Goal: Transaction & Acquisition: Register for event/course

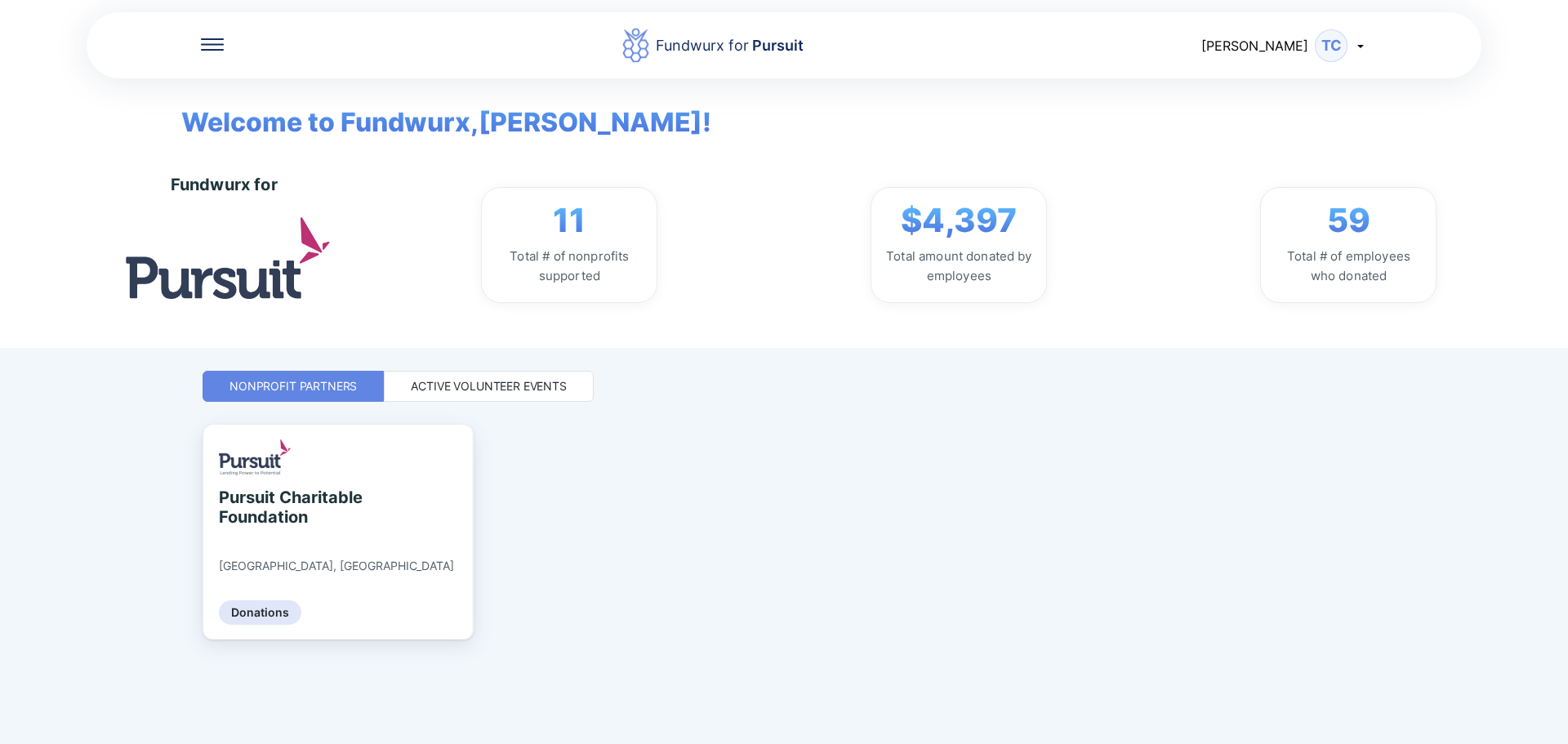
click at [527, 392] on div "Active Volunteer Events" at bounding box center [489, 386] width 156 height 16
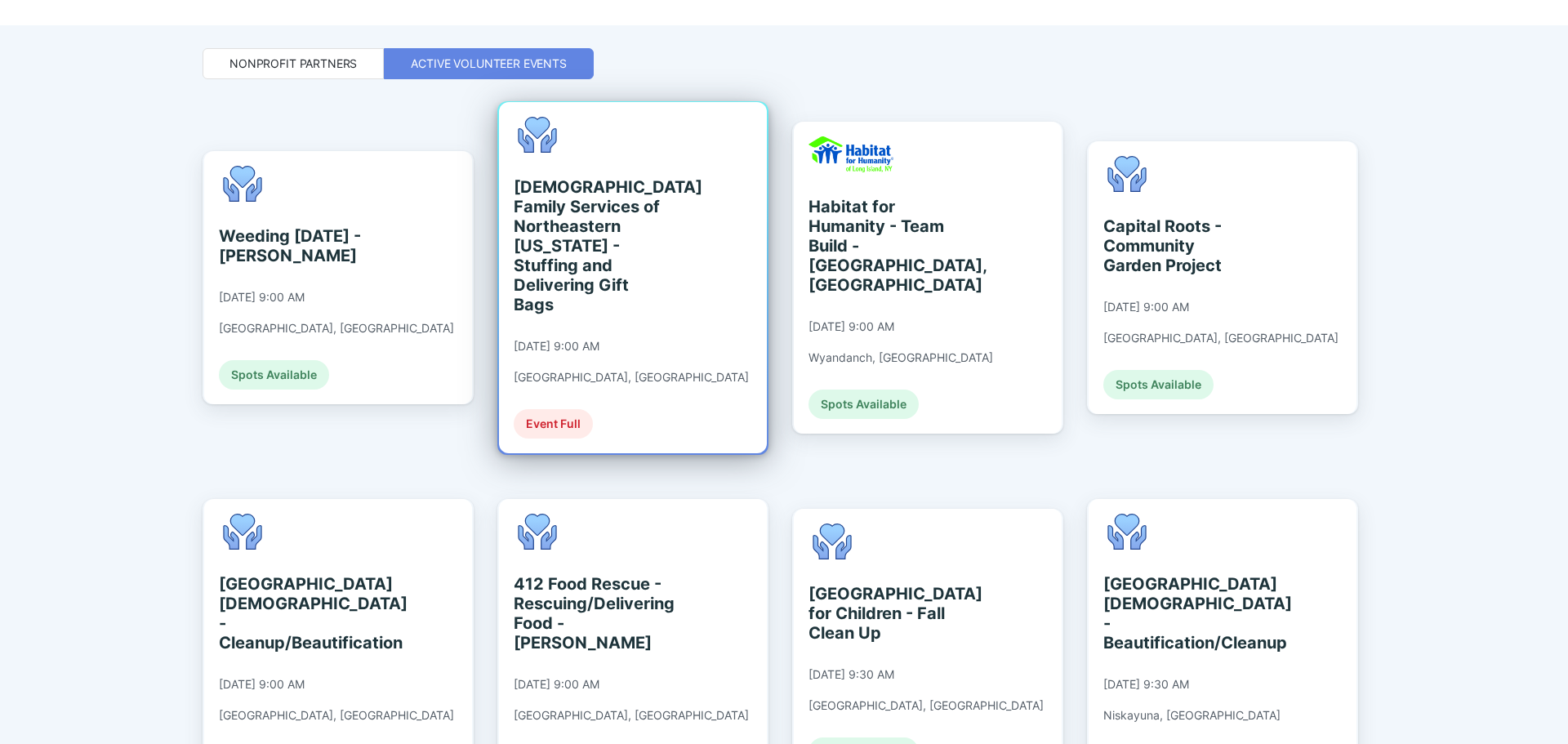
scroll to position [326, 0]
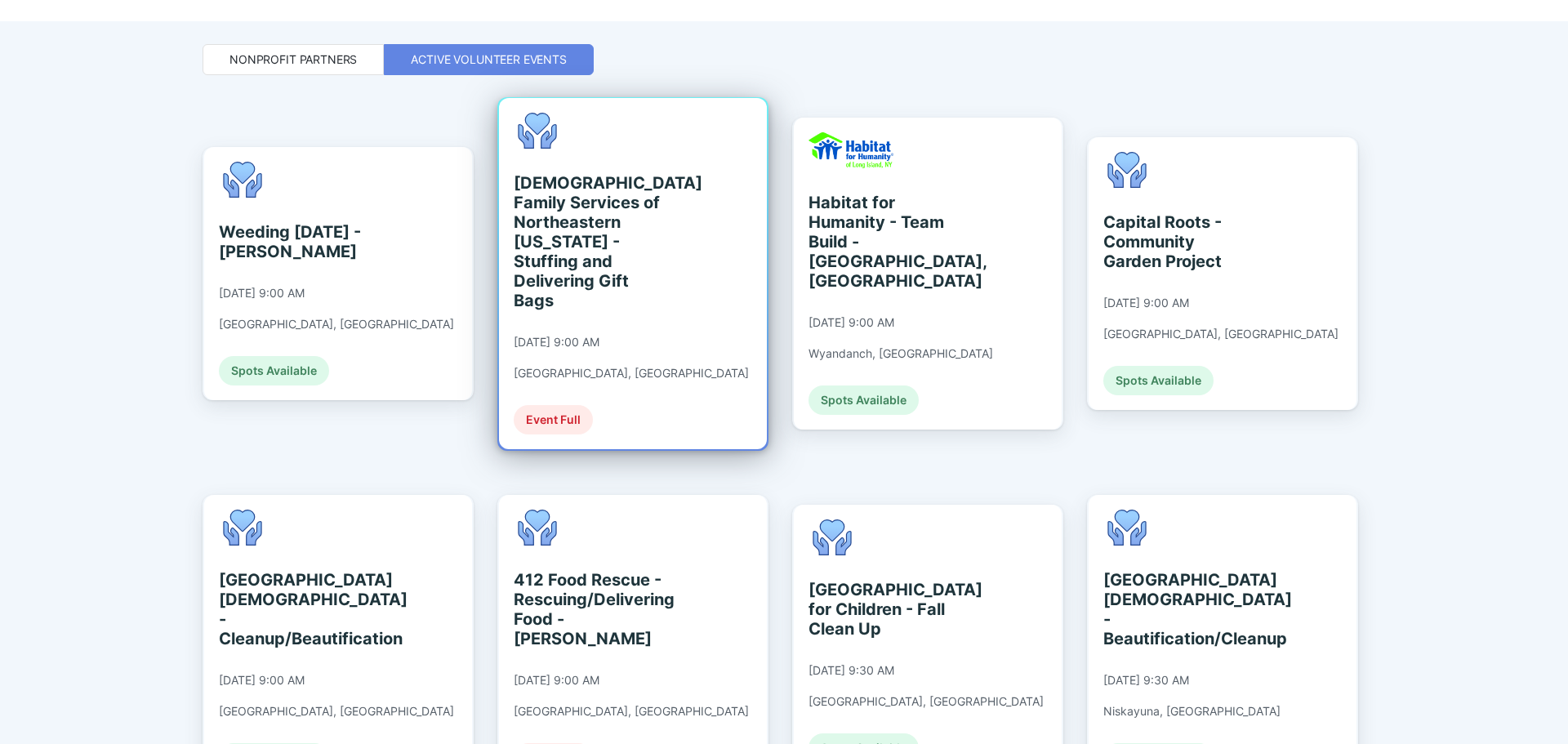
click at [654, 236] on div "[DEMOGRAPHIC_DATA] Family Services of Northeastern [US_STATE] - Stuffing and De…" at bounding box center [588, 242] width 150 height 137
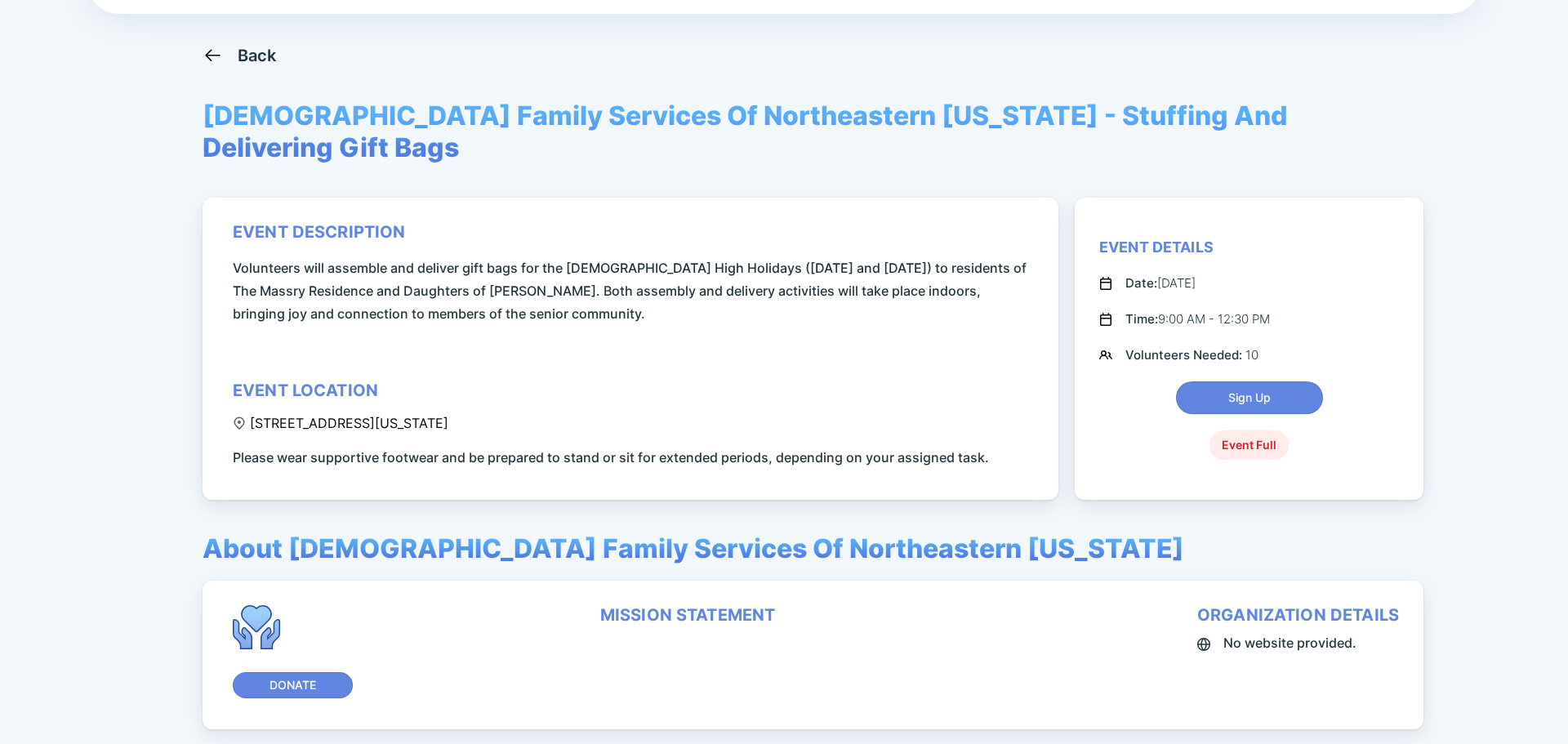
scroll to position [36, 0]
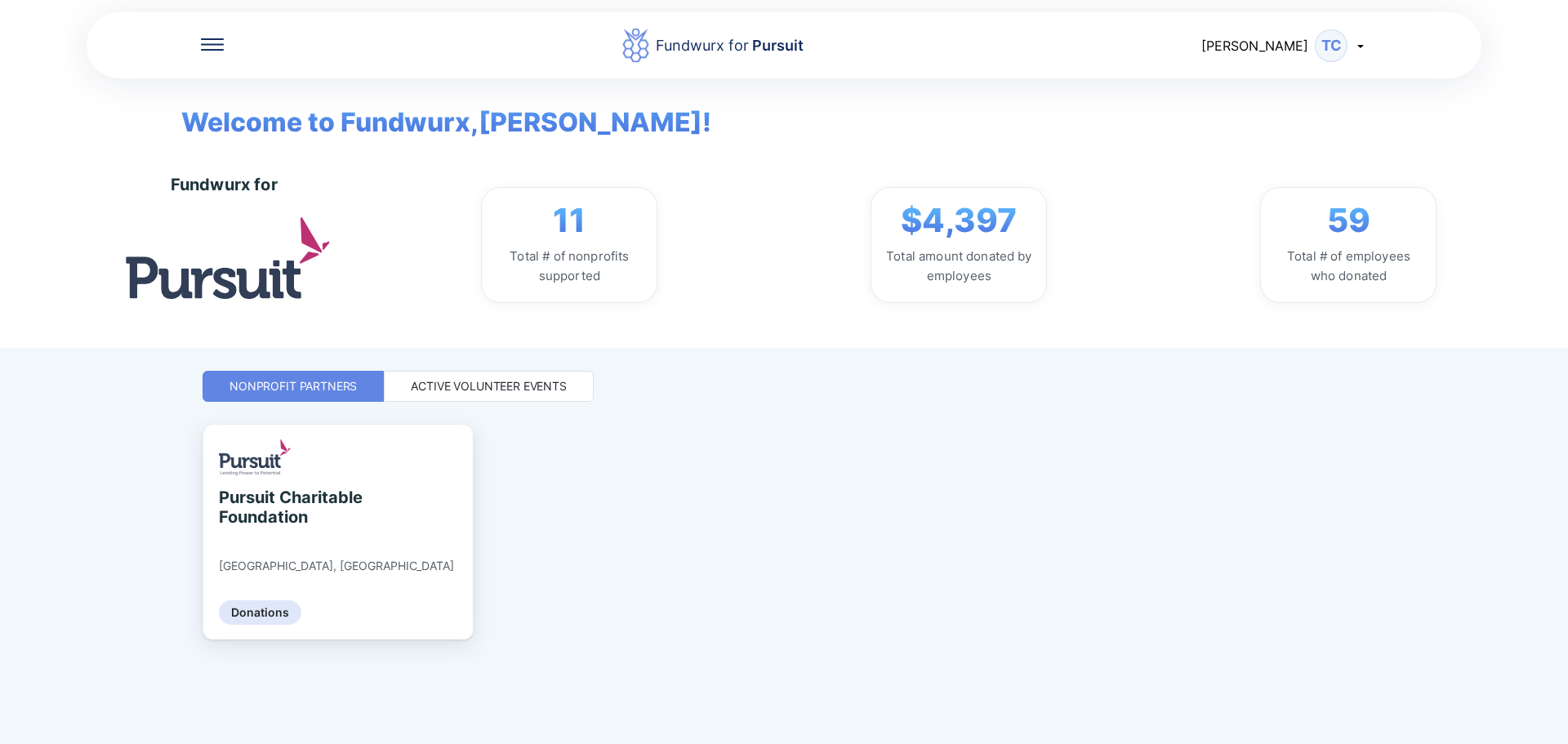
click at [494, 377] on div "Active Volunteer Events" at bounding box center [488, 386] width 210 height 31
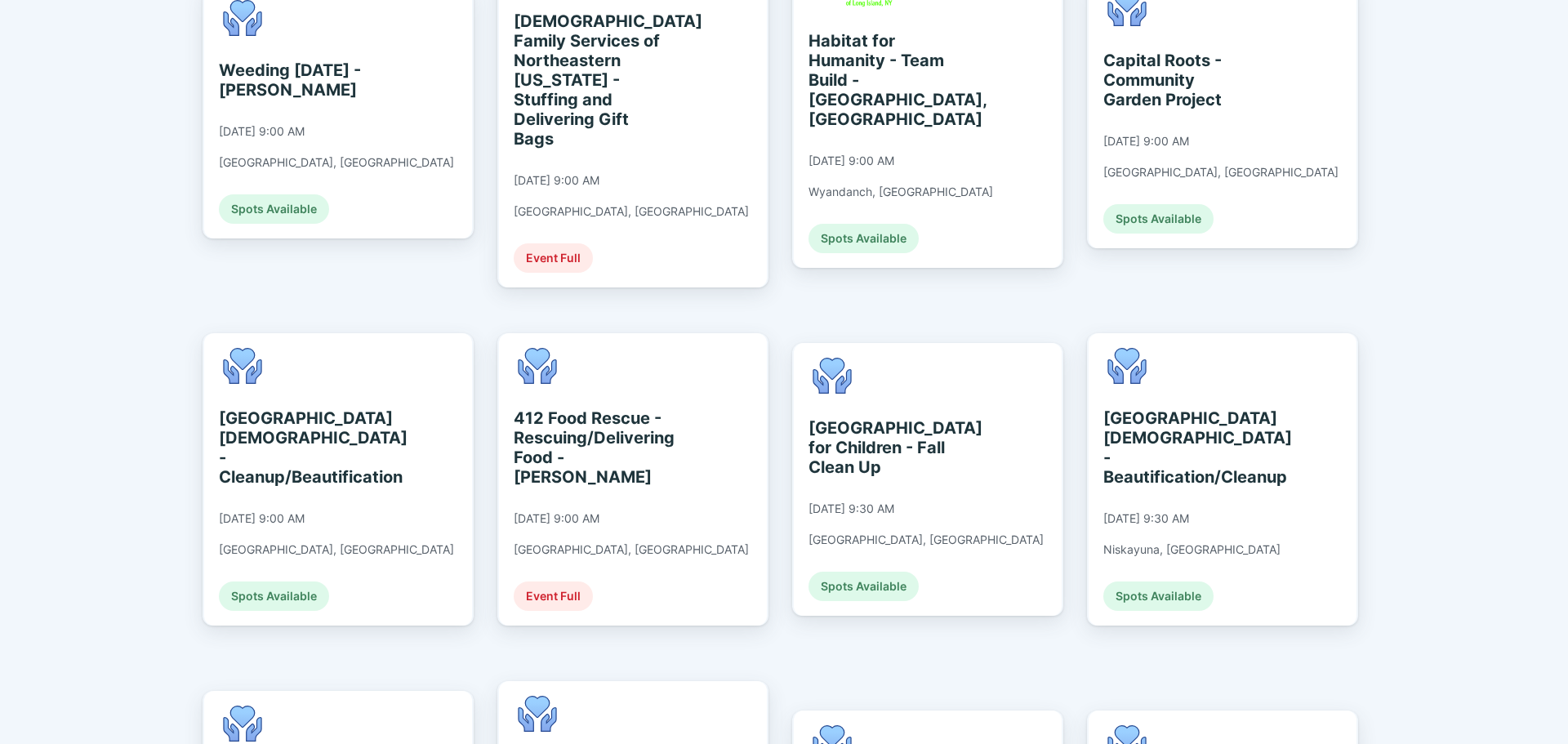
scroll to position [490, 0]
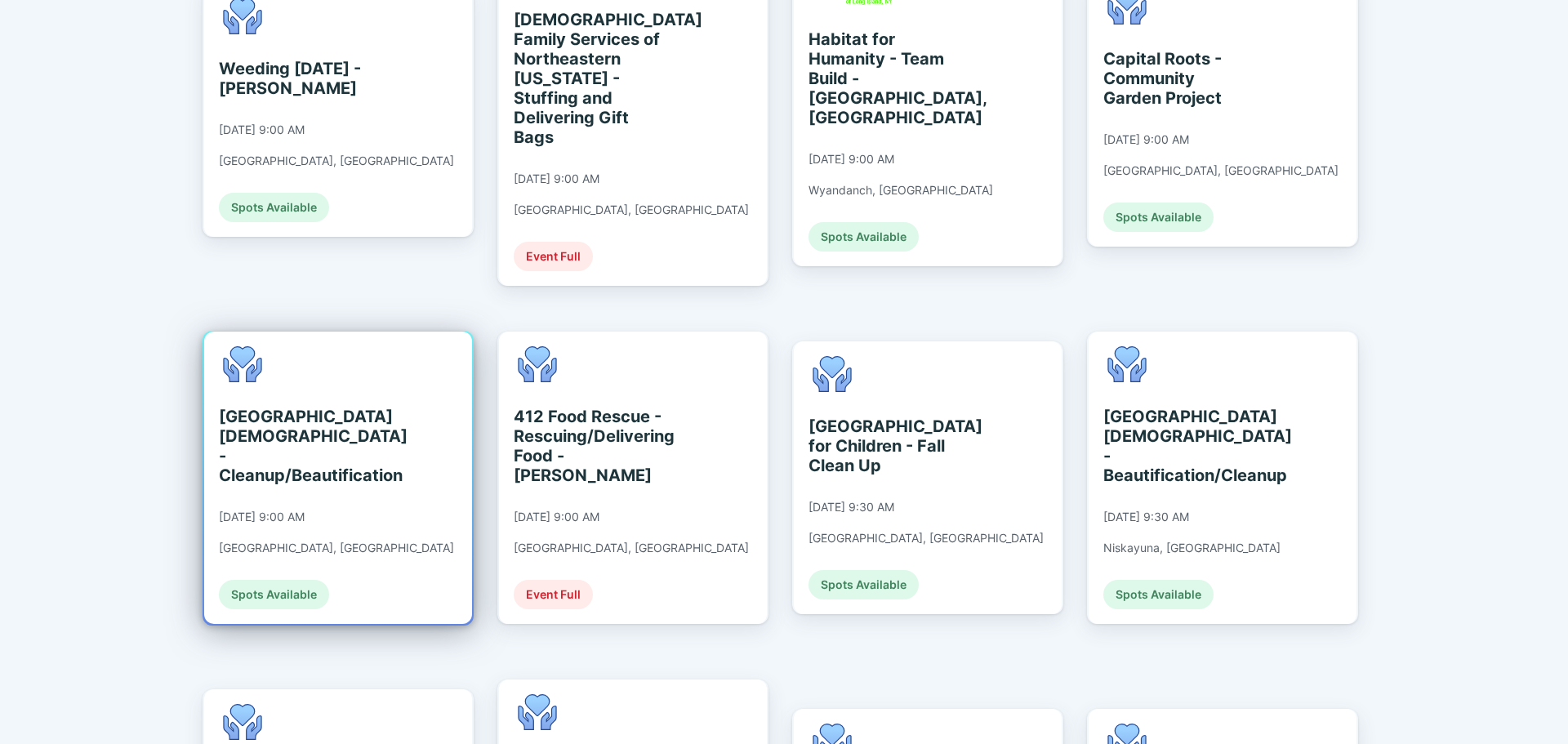
click at [264, 428] on div "[GEOGRAPHIC_DATA][DEMOGRAPHIC_DATA] - Cleanup/Beautification" at bounding box center [293, 446] width 150 height 78
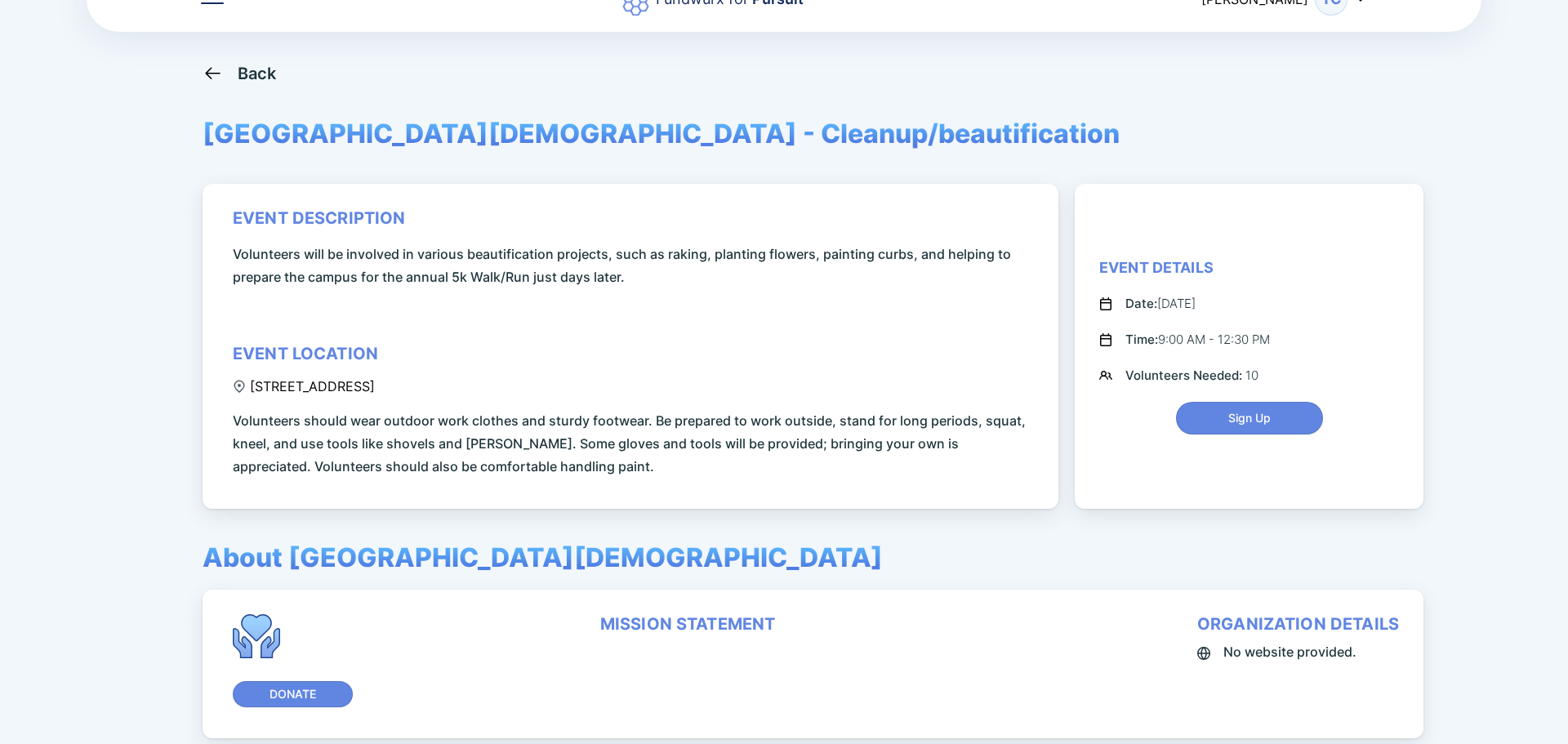
scroll to position [141, 0]
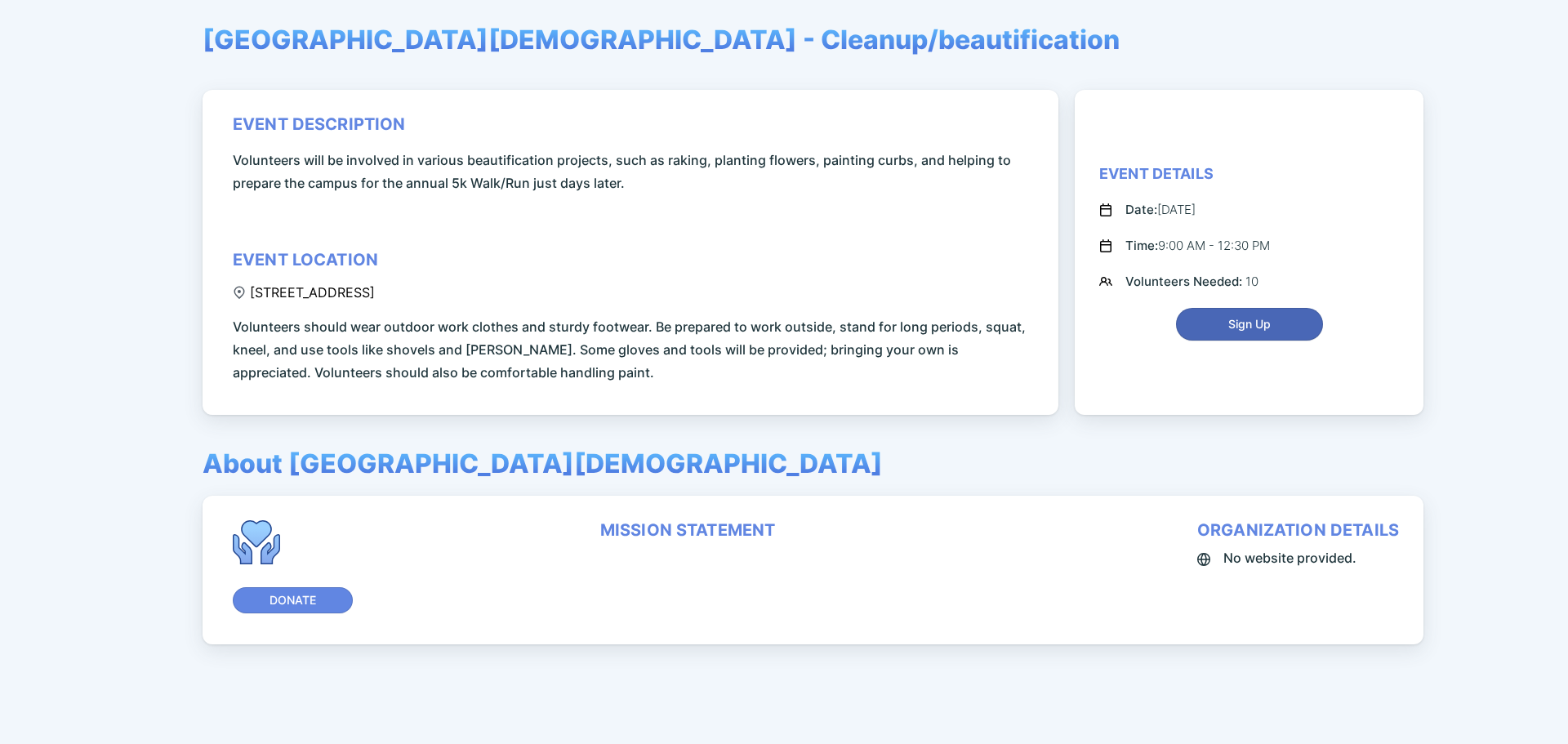
click at [1250, 317] on span "Sign Up" at bounding box center [1249, 325] width 43 height 16
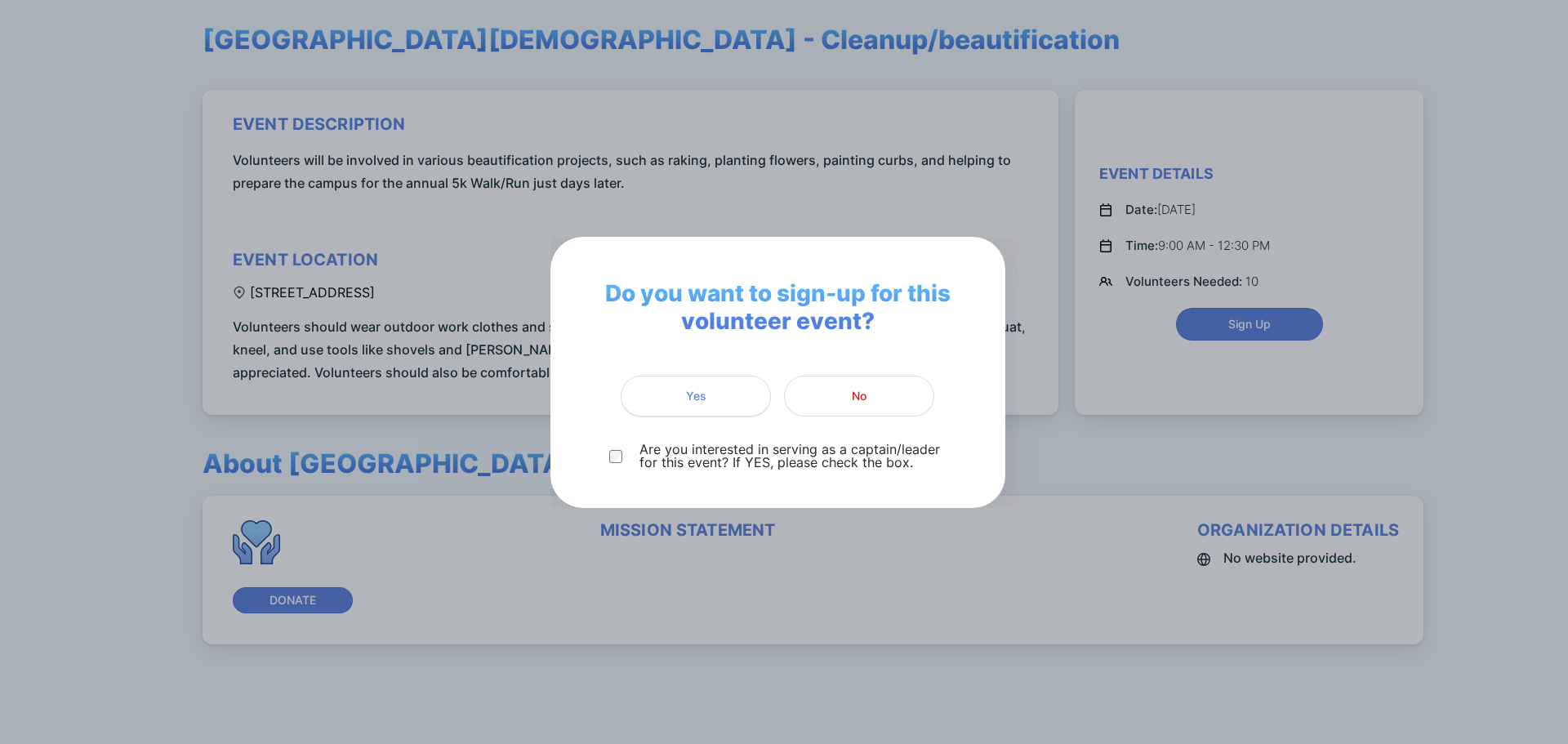
click at [728, 398] on span "Yes" at bounding box center [695, 396] width 129 height 16
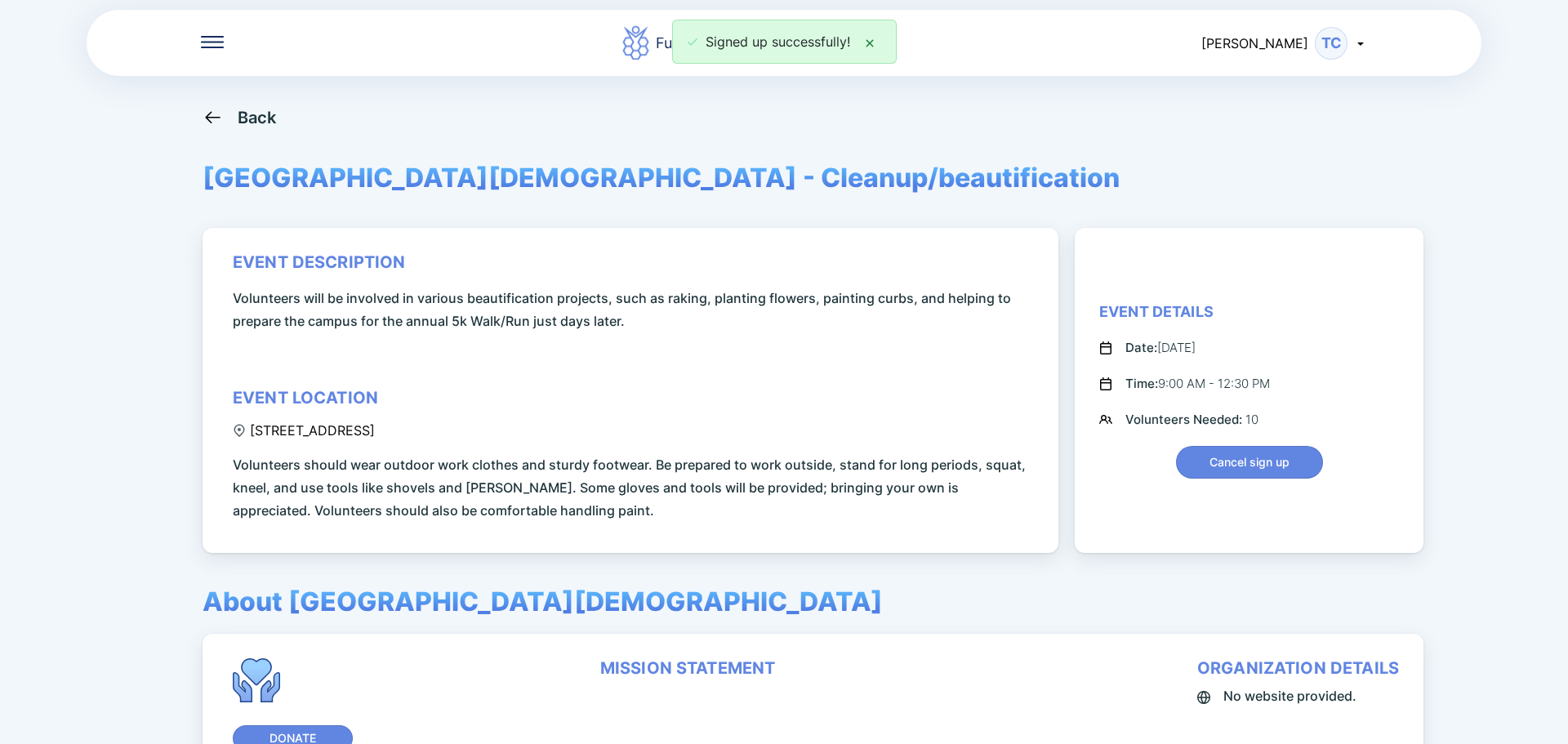
scroll to position [0, 0]
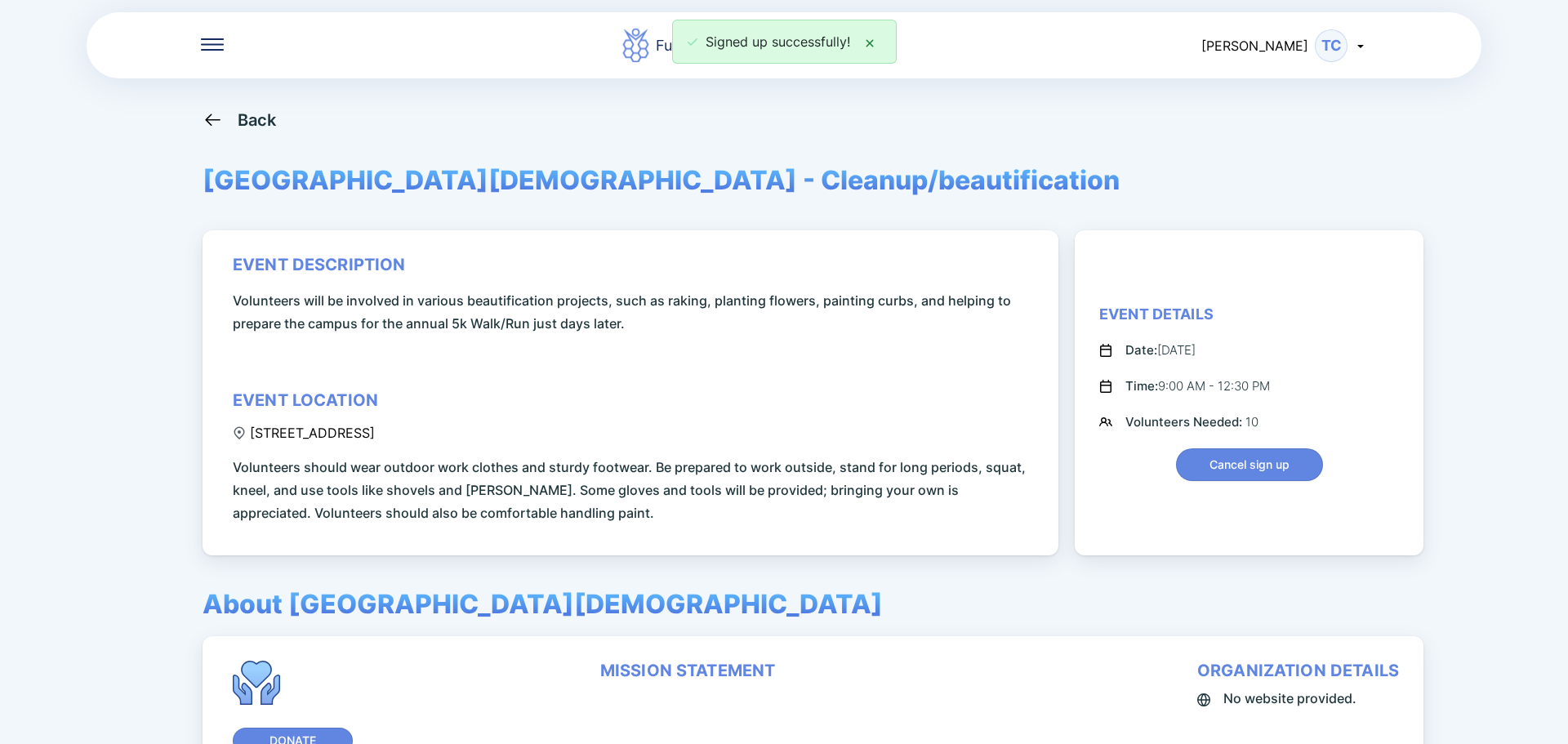
click at [214, 122] on icon at bounding box center [212, 119] width 21 height 21
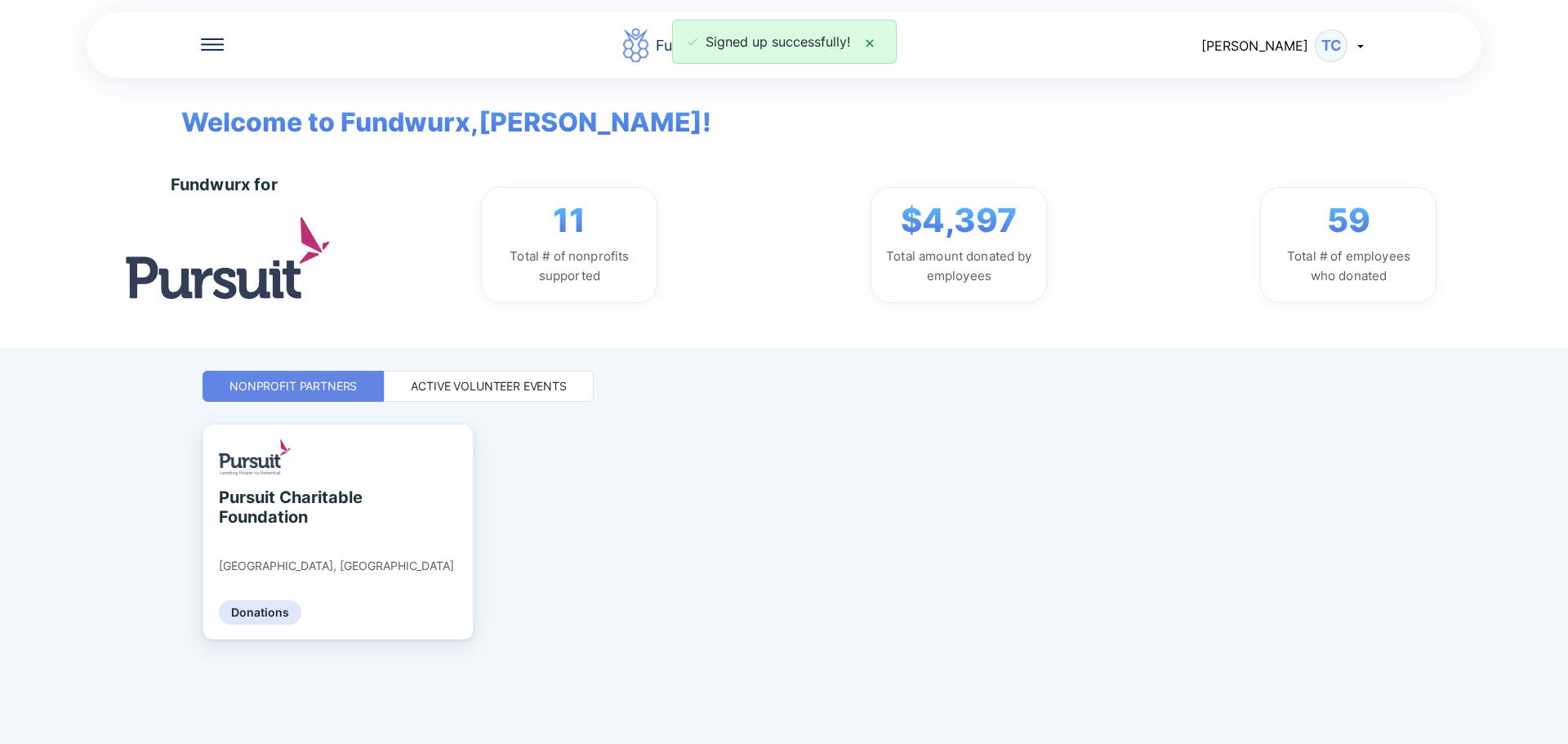
click at [429, 377] on div "Active Volunteer Events" at bounding box center [488, 386] width 210 height 31
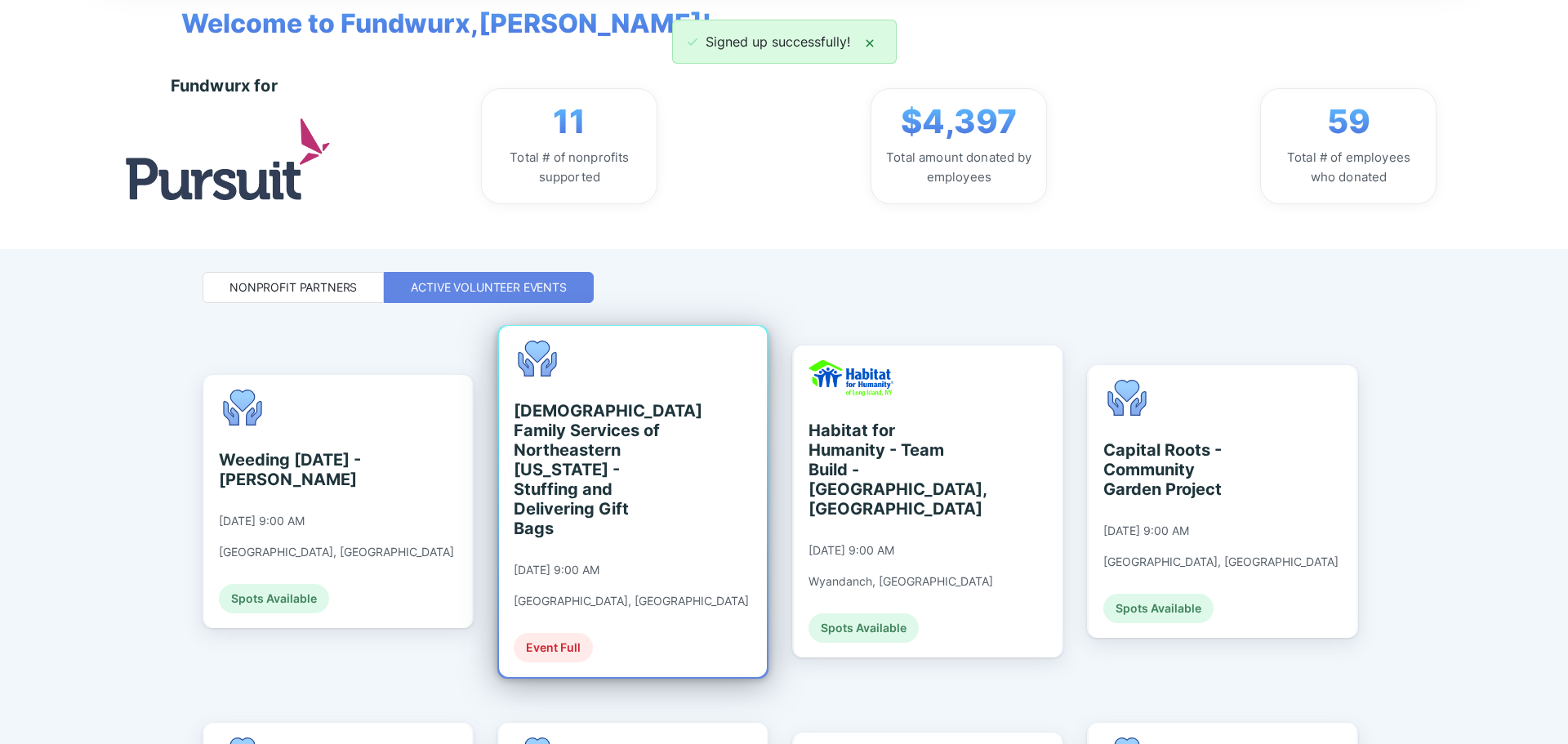
scroll to position [164, 0]
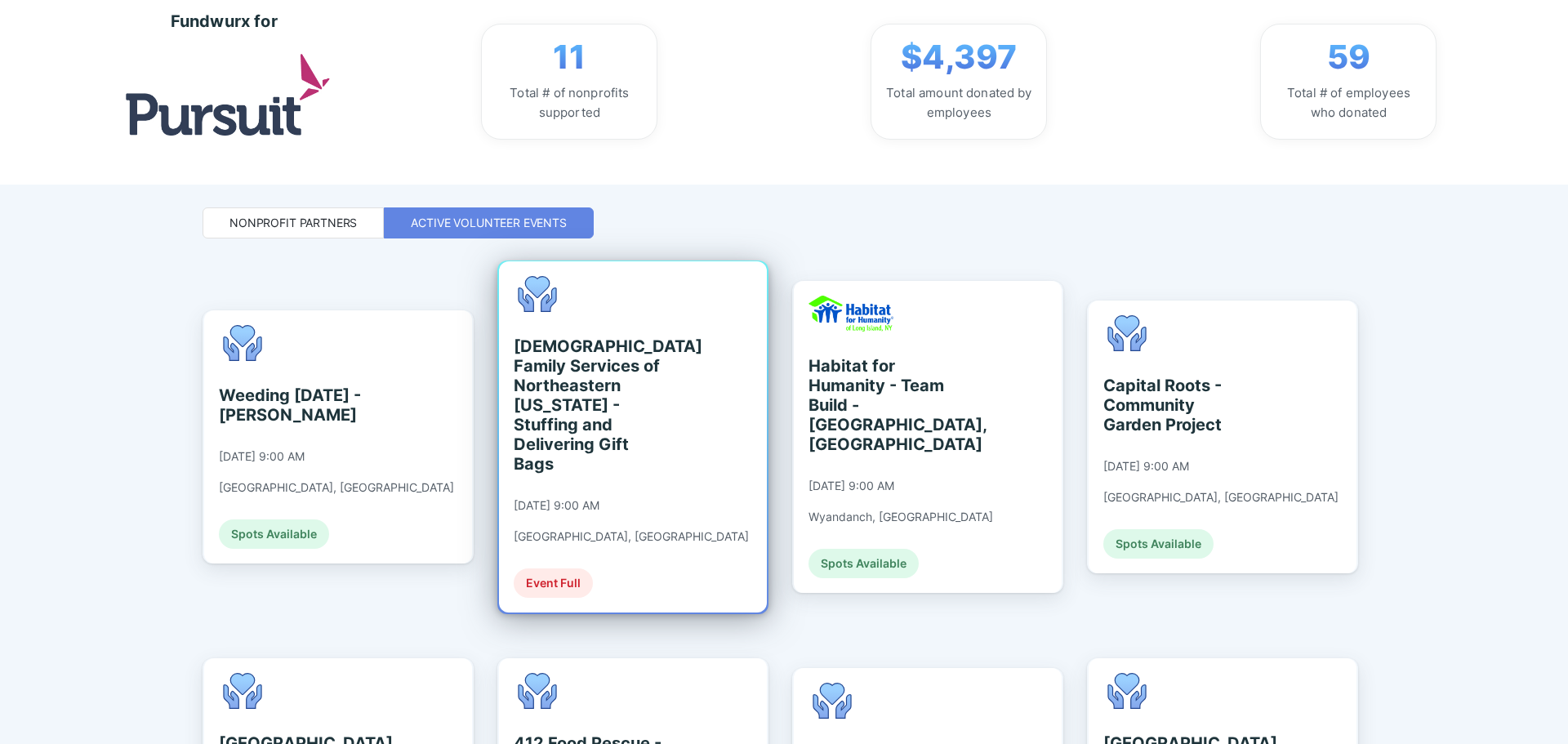
click at [616, 421] on div "[DEMOGRAPHIC_DATA] Family Services of Northeastern [US_STATE] - Stuffing and De…" at bounding box center [588, 404] width 150 height 137
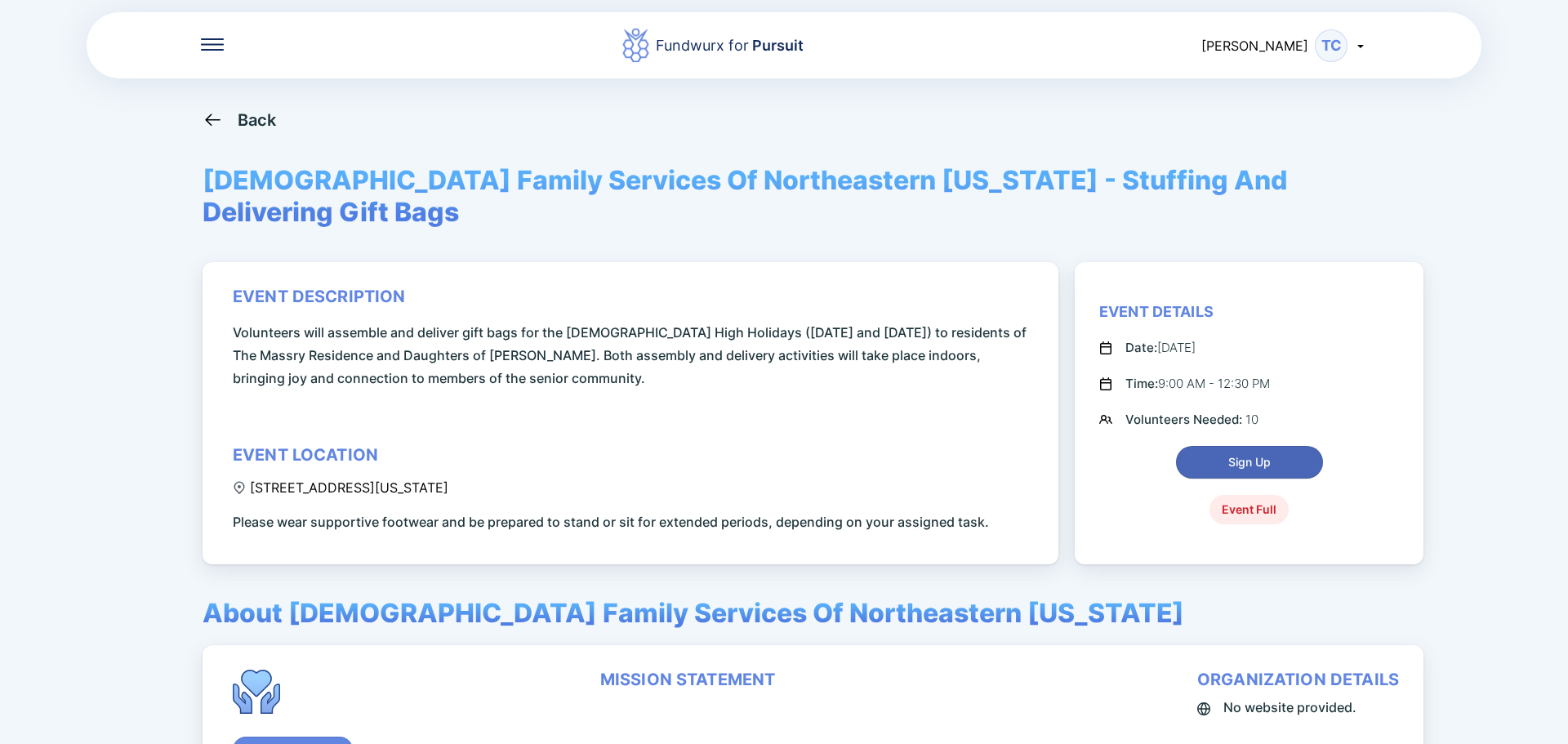
click at [1251, 454] on span "Sign Up" at bounding box center [1249, 462] width 43 height 16
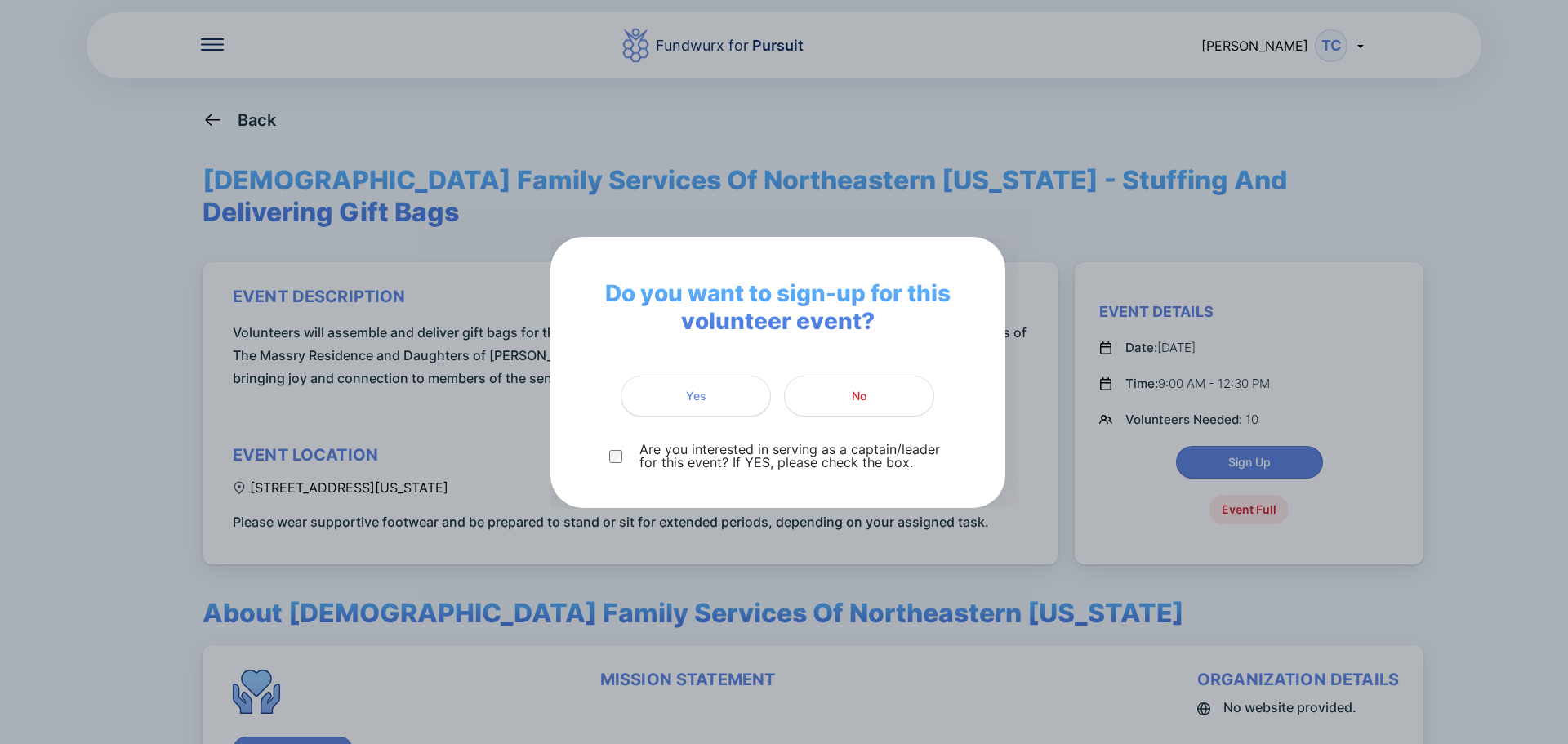
click at [700, 407] on button "Yes" at bounding box center [695, 396] width 150 height 41
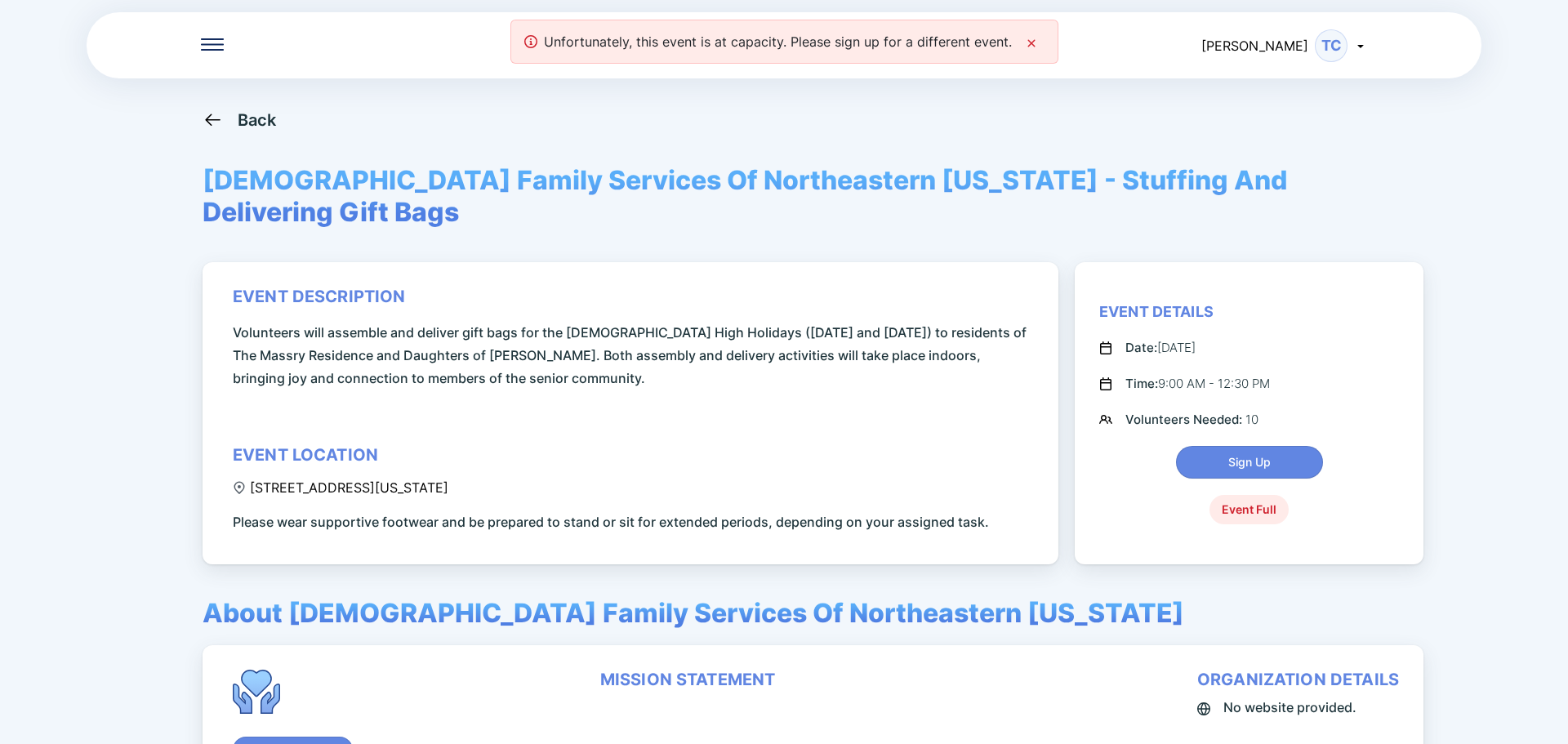
click at [1032, 43] on icon at bounding box center [1031, 44] width 13 height 13
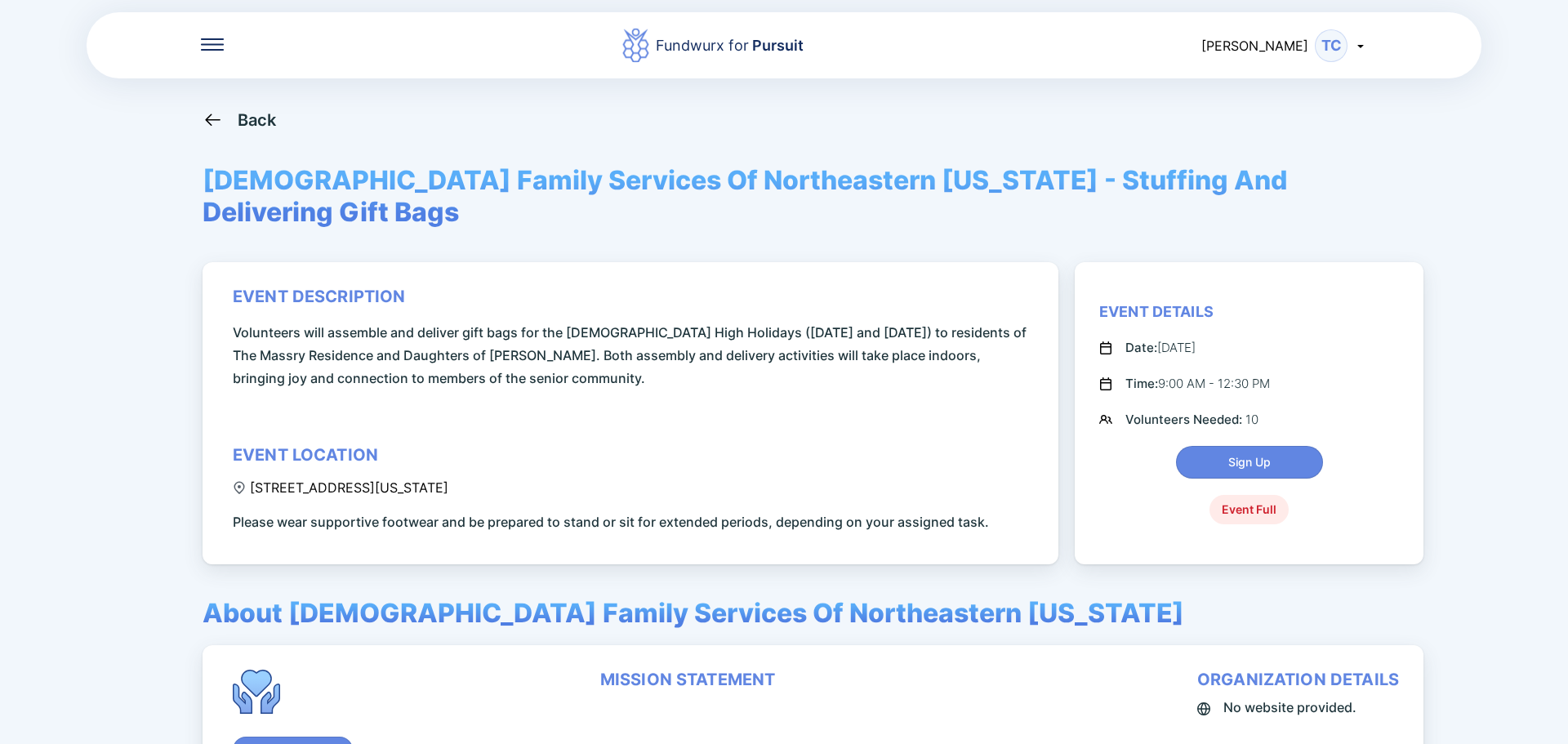
scroll to position [81, 0]
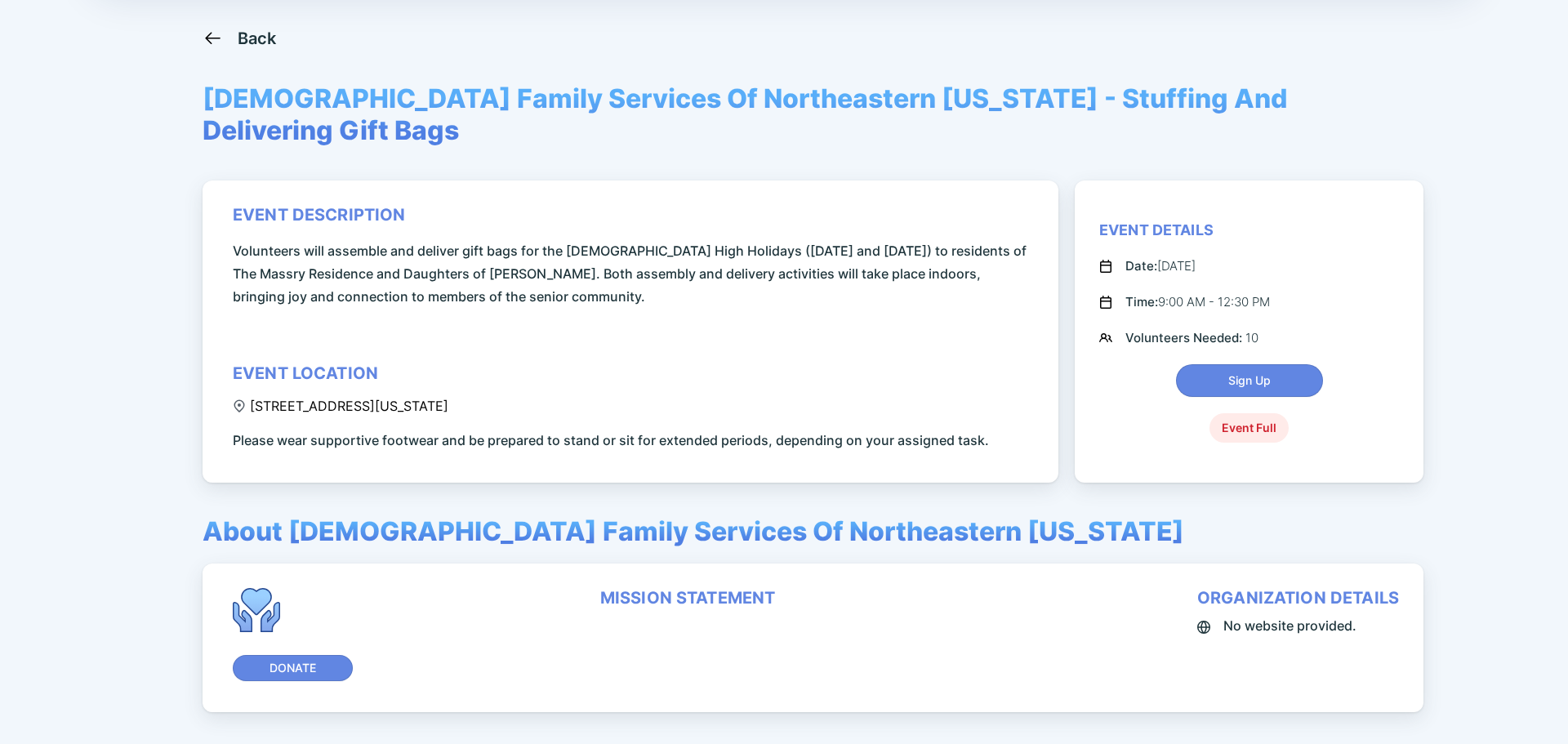
click at [258, 37] on div "Back" at bounding box center [257, 39] width 39 height 20
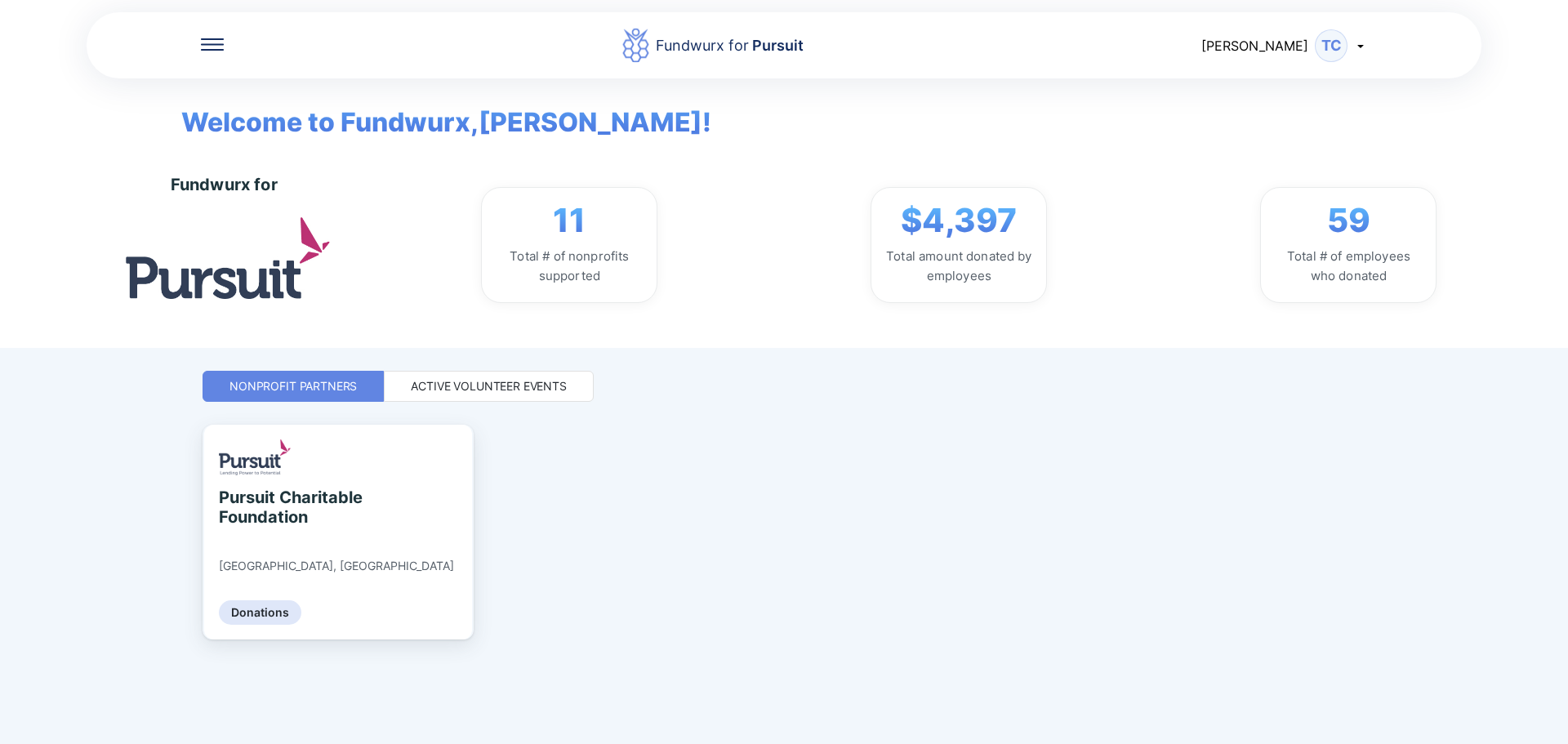
click at [448, 381] on div "Active Volunteer Events" at bounding box center [489, 386] width 156 height 16
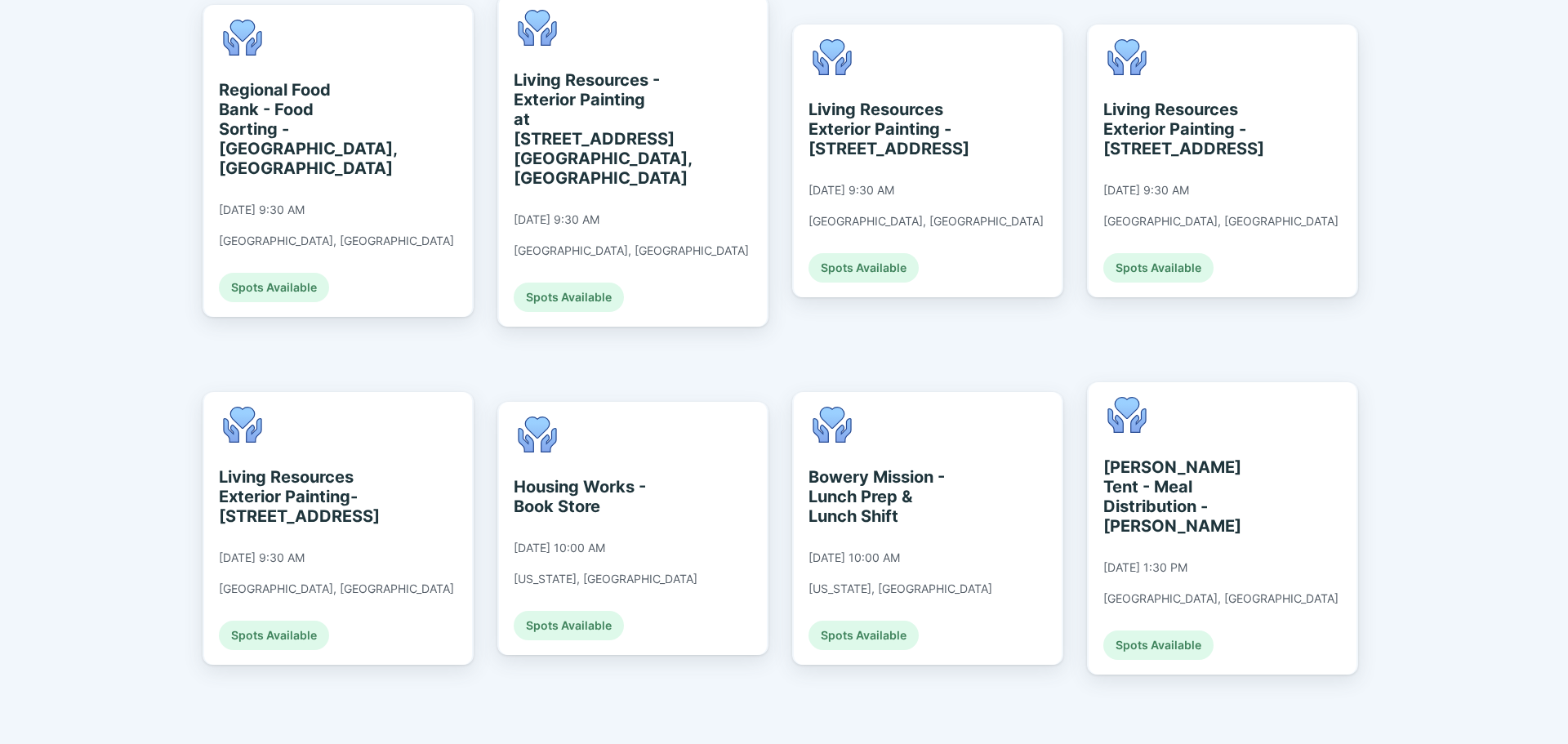
scroll to position [1144, 0]
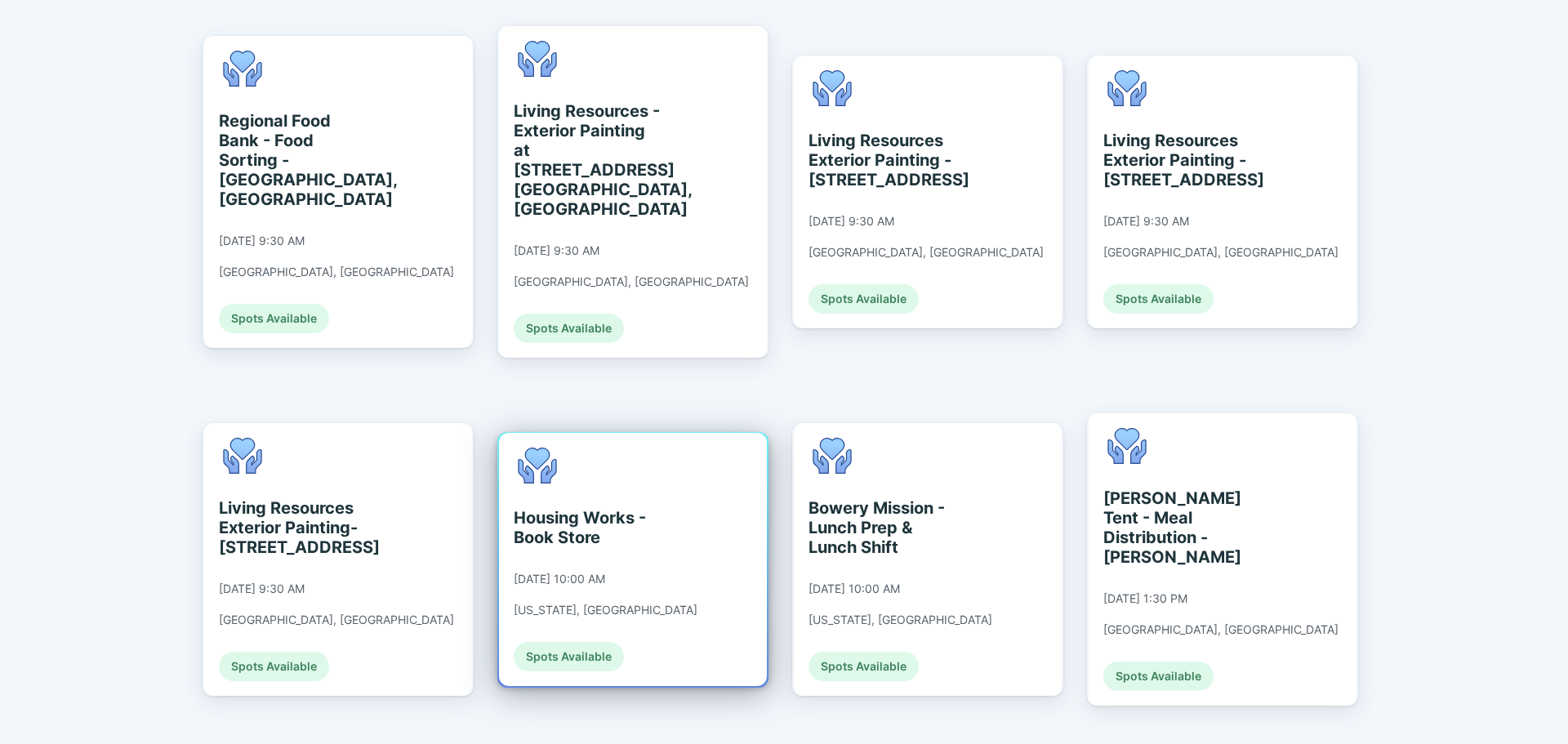
click at [605, 572] on div "[DATE] 10:00 AM" at bounding box center [559, 580] width 91 height 15
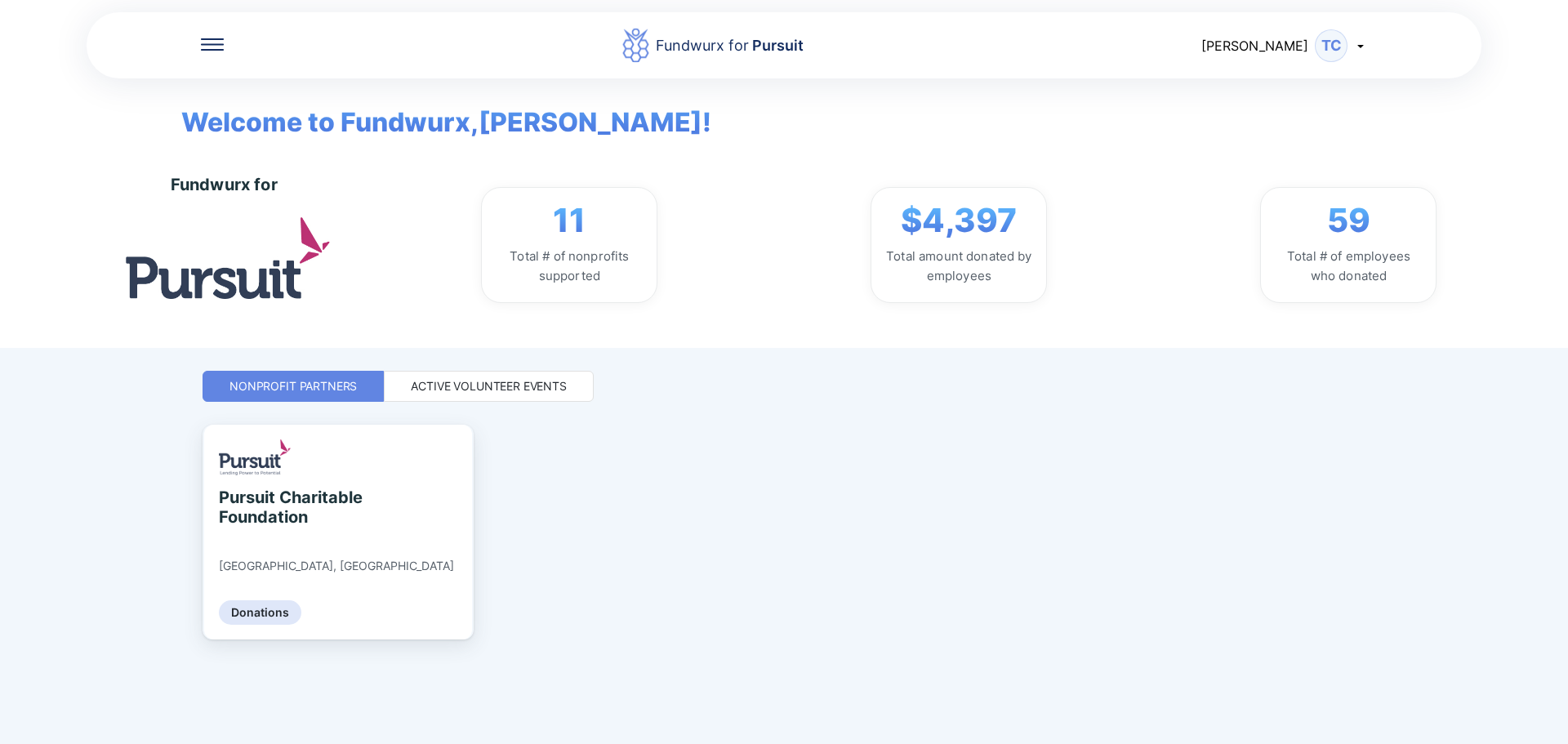
click at [512, 400] on div "Active Volunteer Events" at bounding box center [488, 386] width 210 height 31
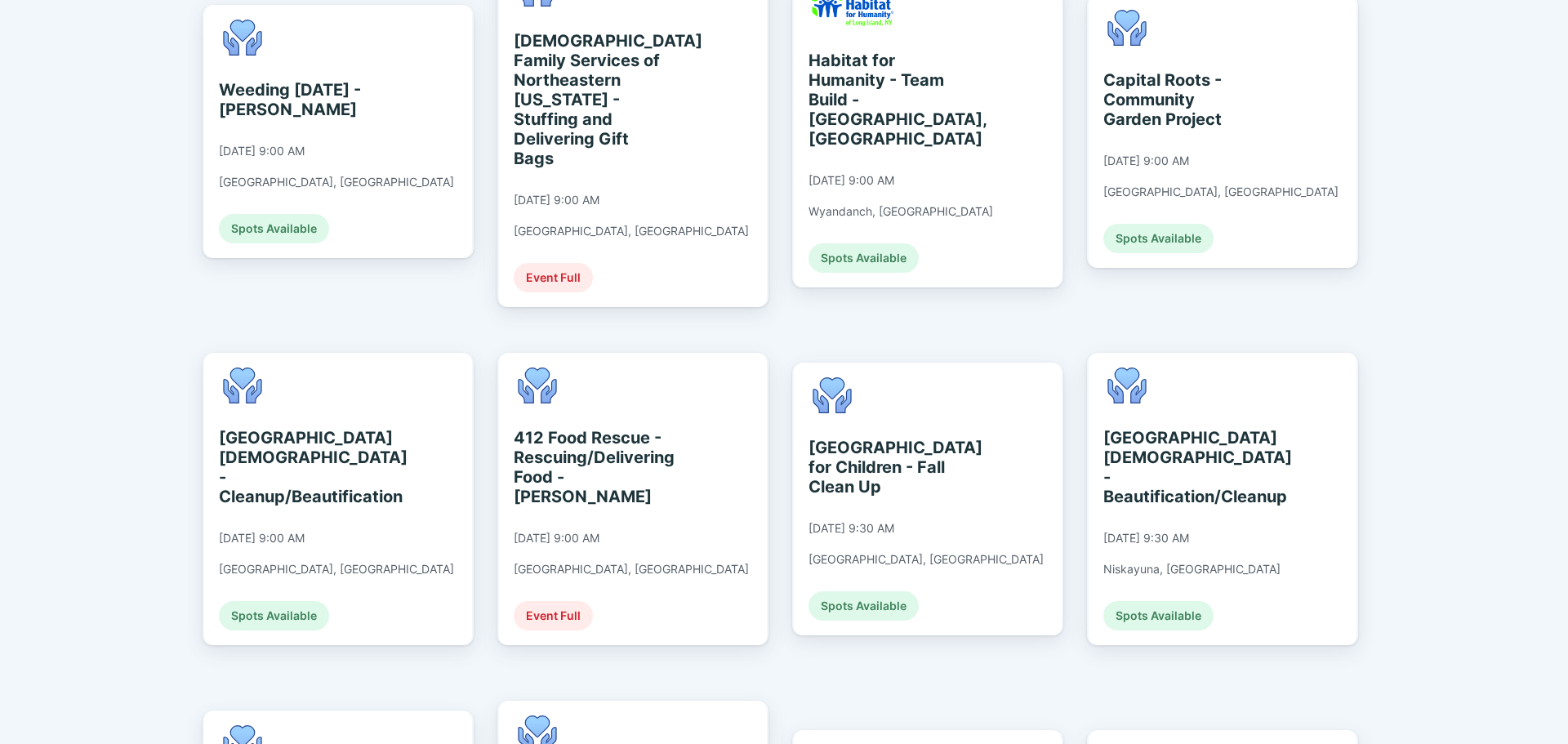
scroll to position [490, 0]
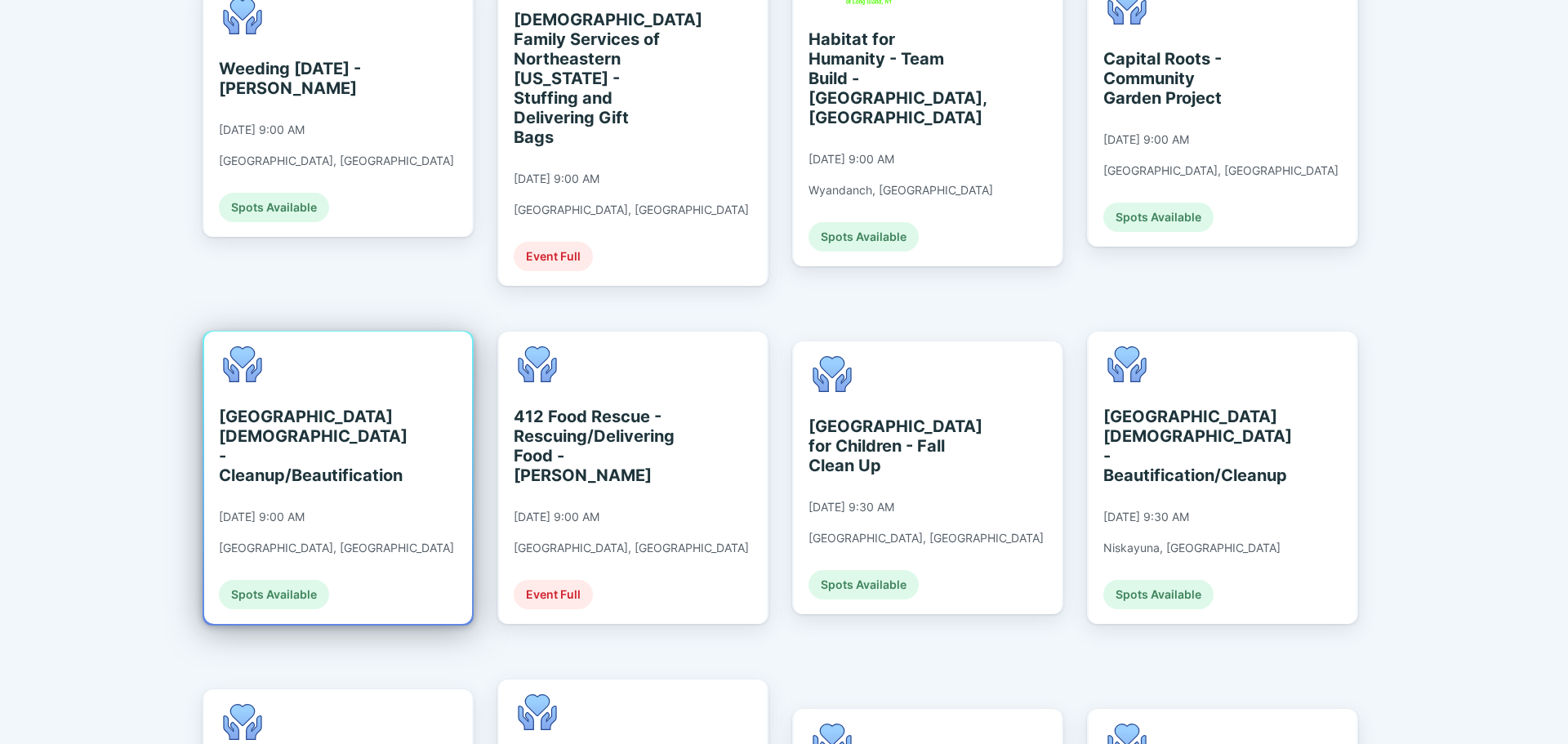
click at [379, 456] on div "[GEOGRAPHIC_DATA][DEMOGRAPHIC_DATA] - Cleanup/Beautification [DATE] 9:00 AM [GE…" at bounding box center [338, 478] width 268 height 293
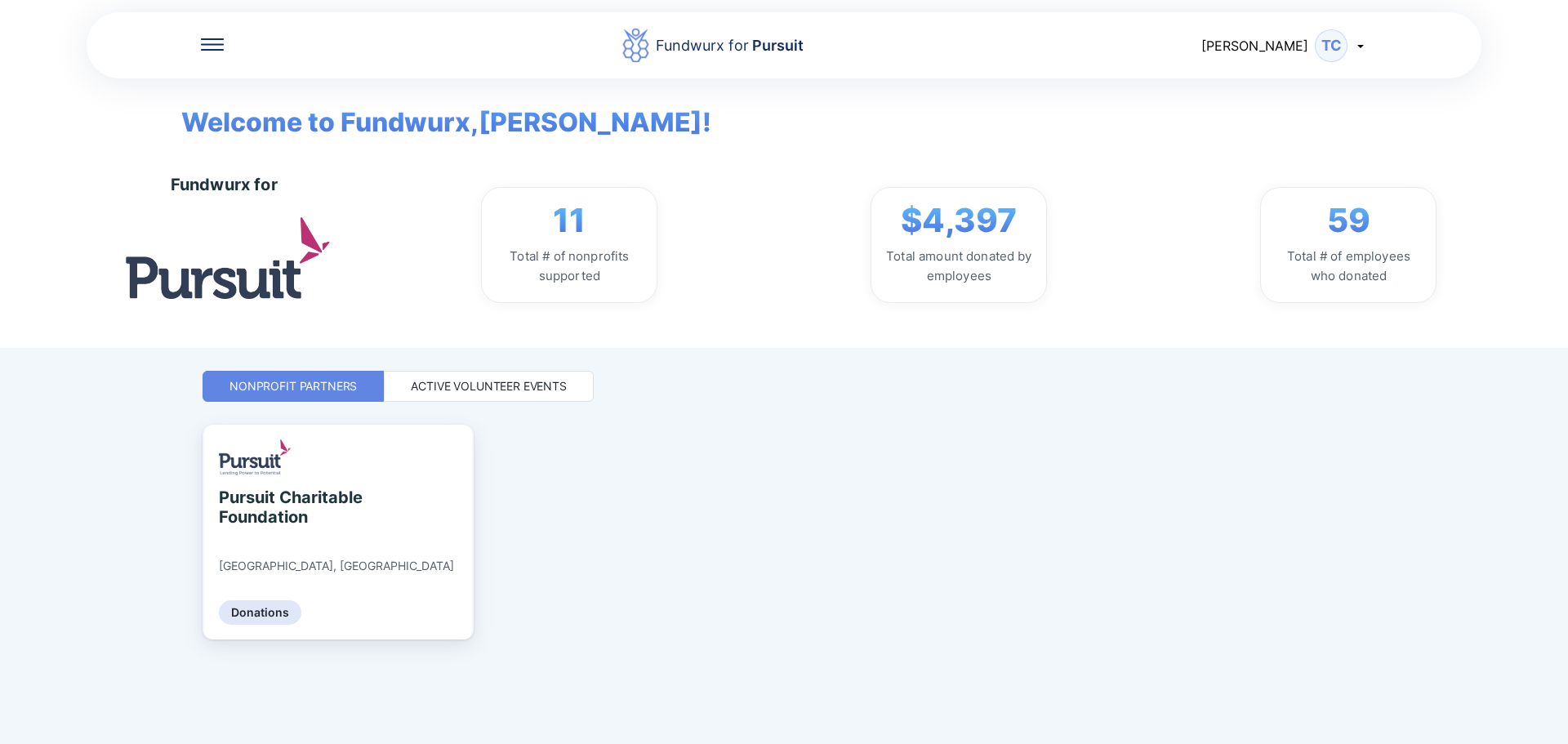
click at [523, 395] on div "Active Volunteer Events" at bounding box center [488, 386] width 210 height 31
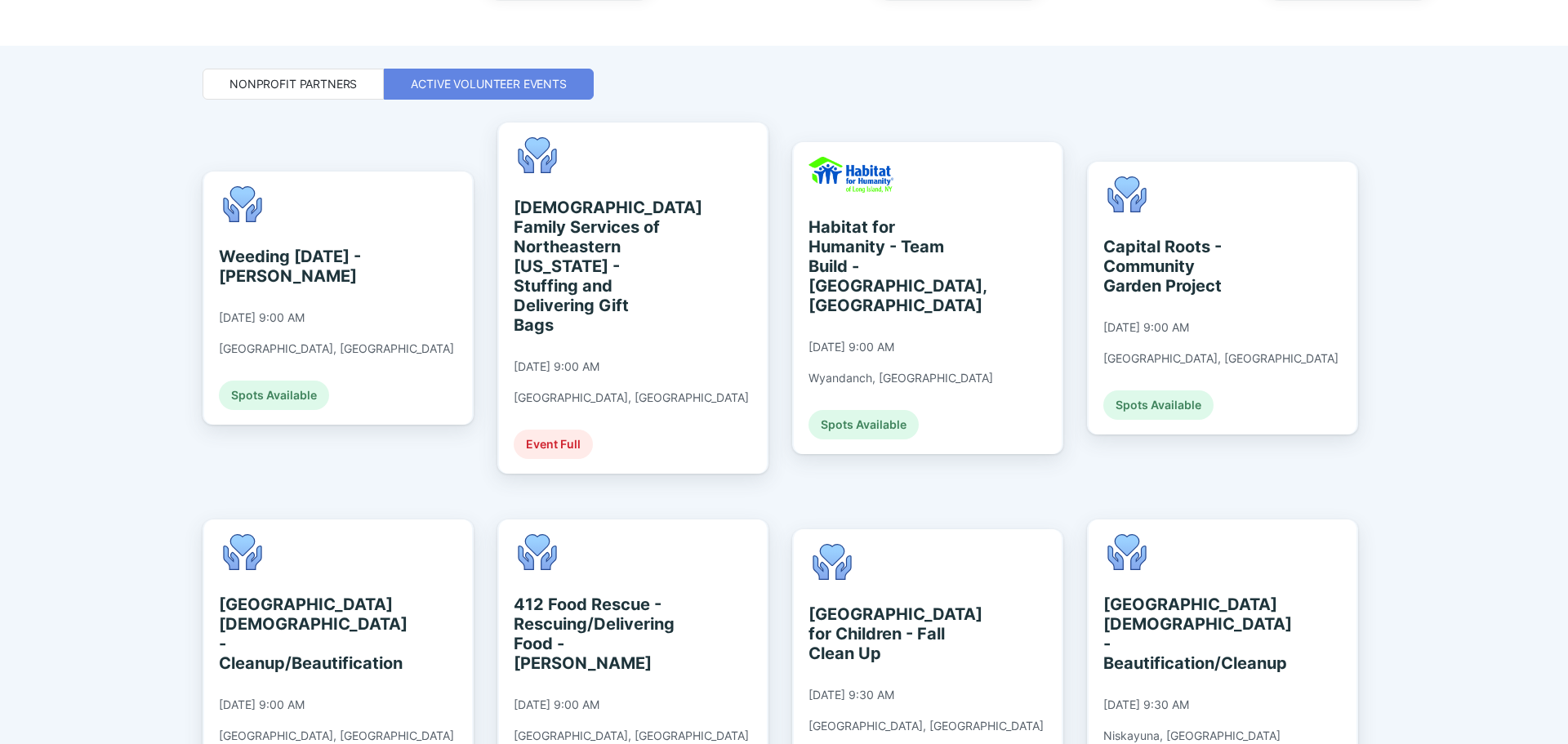
scroll to position [326, 0]
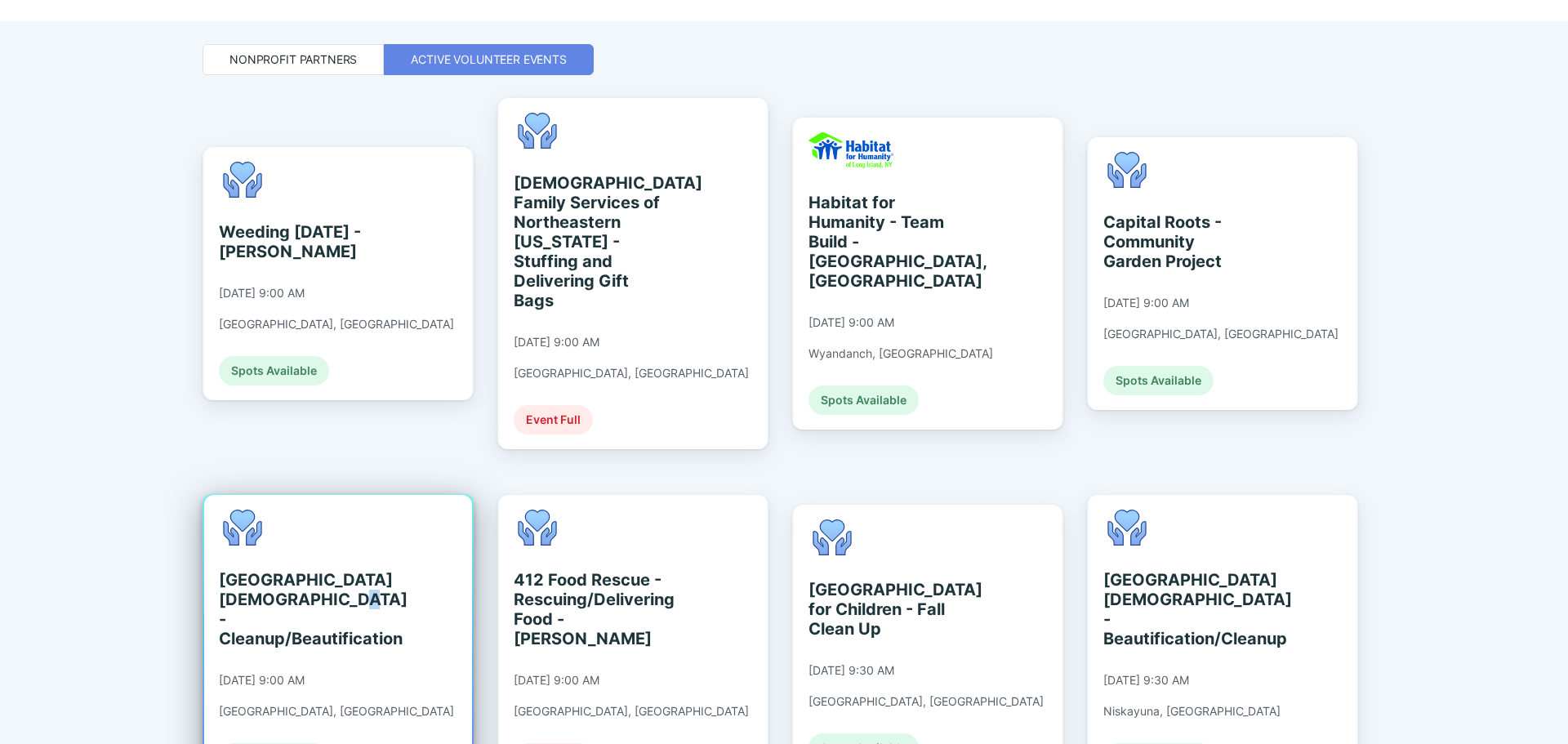
click at [281, 585] on div "[GEOGRAPHIC_DATA][DEMOGRAPHIC_DATA] - Cleanup/Beautification" at bounding box center [293, 609] width 150 height 78
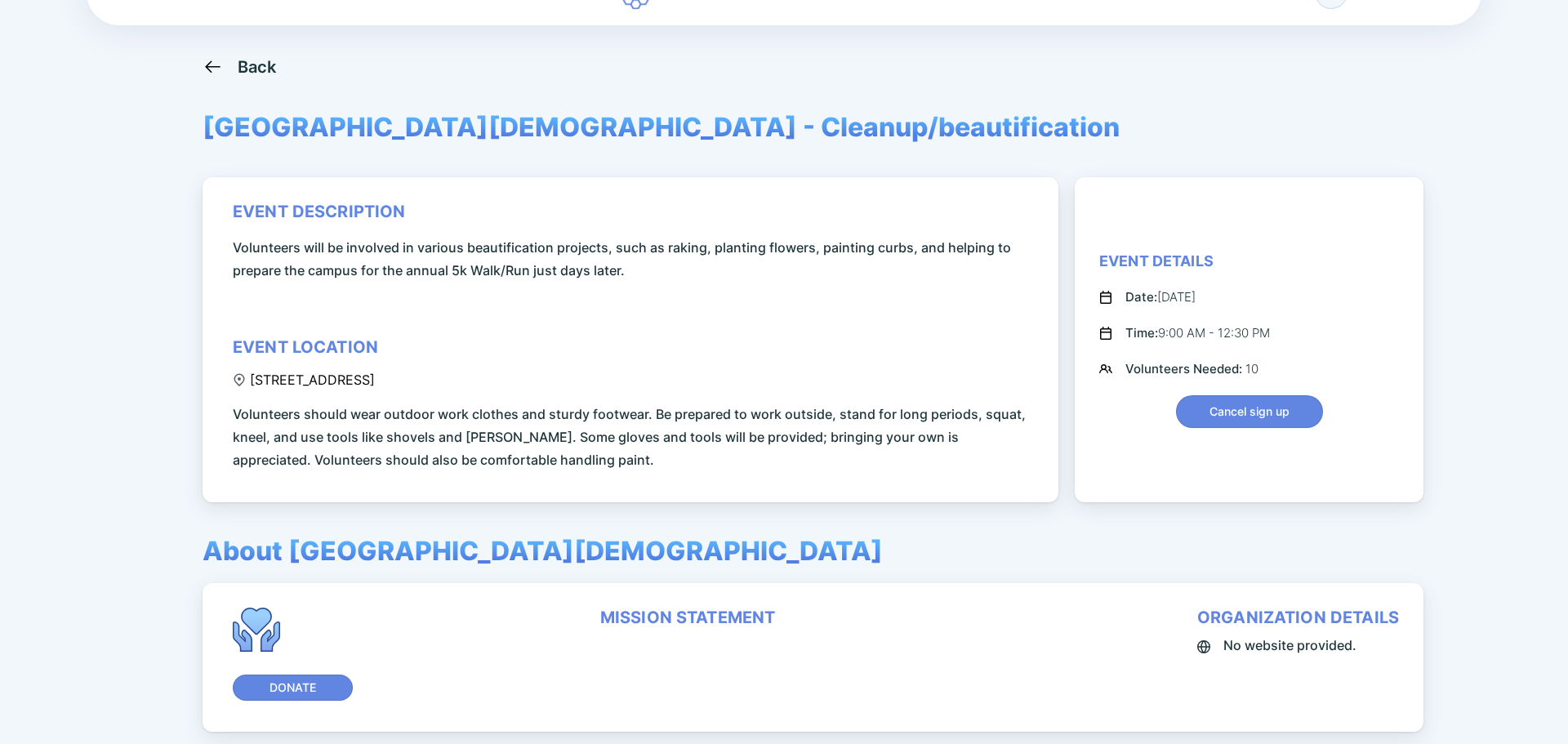
scroll to position [81, 0]
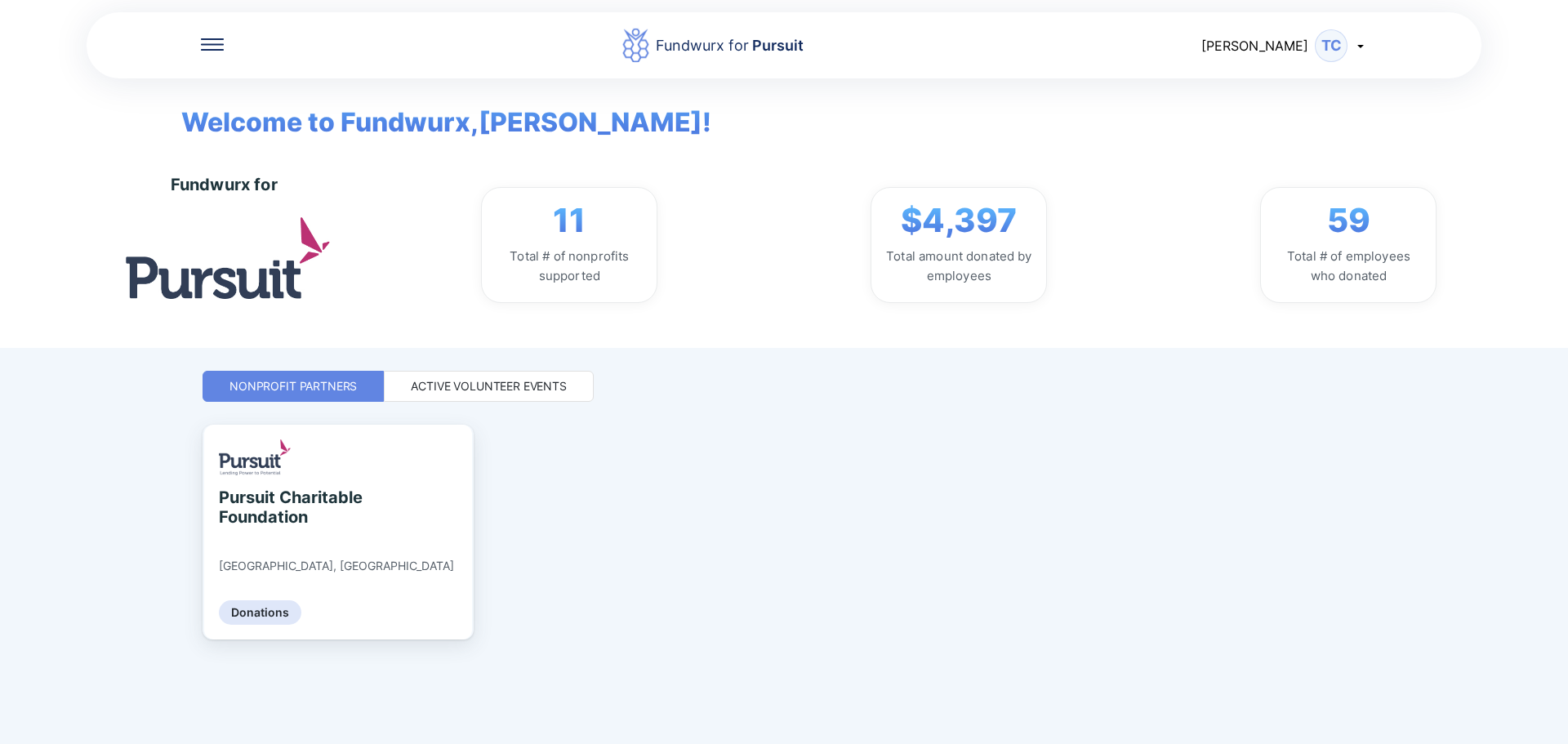
click at [524, 403] on div "Fundwurx for Pursuit [PERSON_NAME] Welcome to Fundwurx, [PERSON_NAME] ! Fundwur…" at bounding box center [783, 372] width 1163 height 744
click at [527, 390] on div "Active Volunteer Events" at bounding box center [489, 386] width 156 height 16
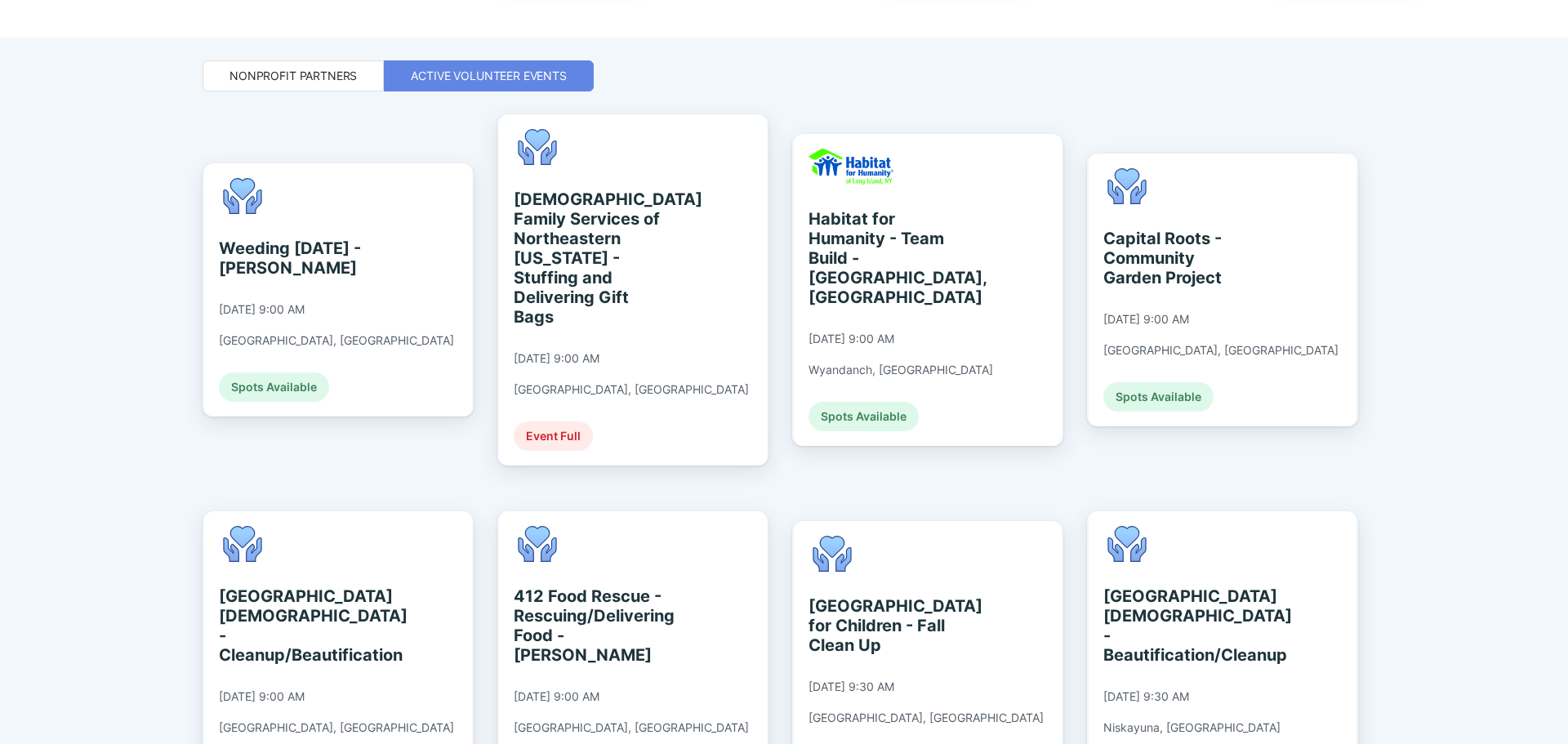
scroll to position [409, 0]
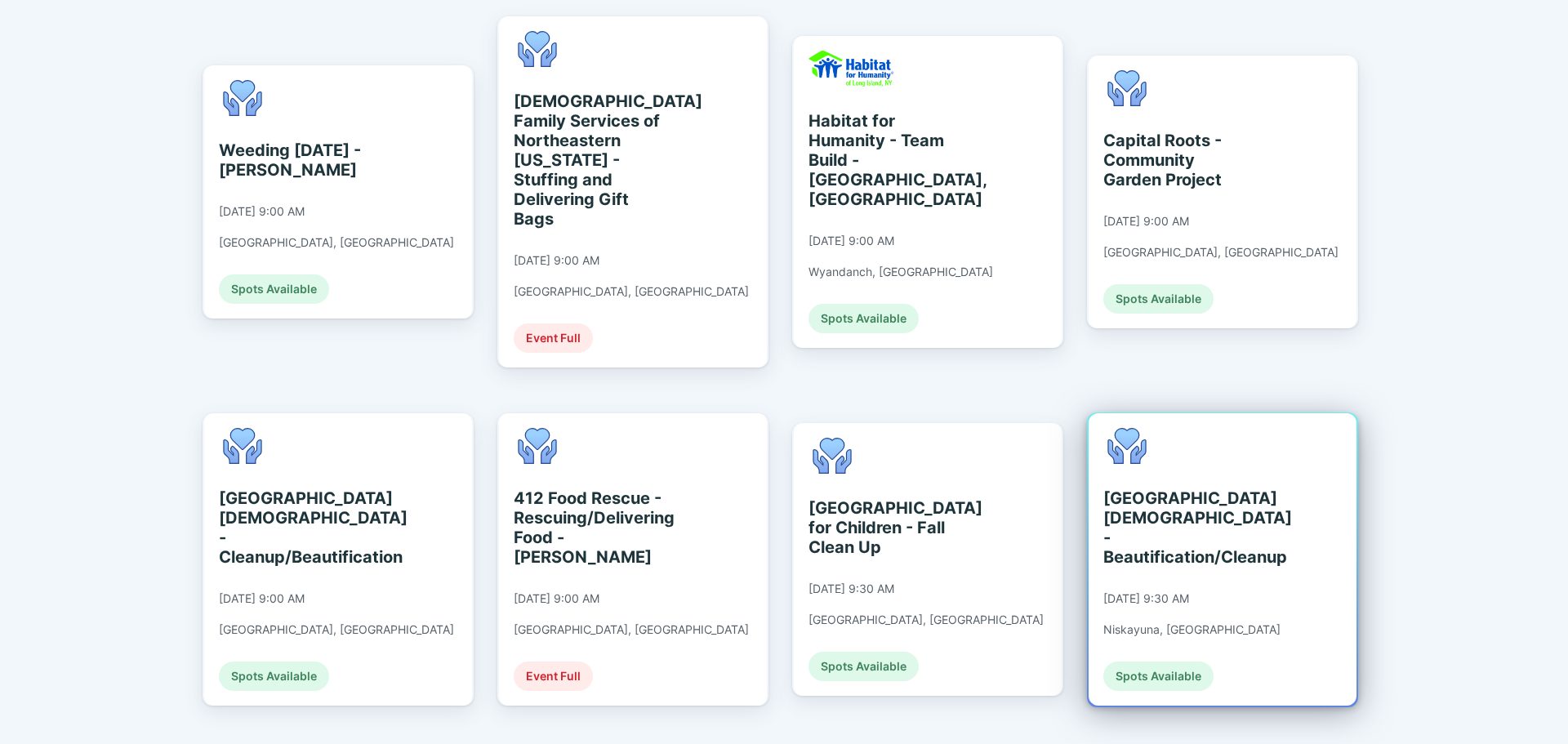
click at [1253, 482] on div "[GEOGRAPHIC_DATA][DEMOGRAPHIC_DATA] - Beautification/Cleanup [DATE] 9:30 AM Nis…" at bounding box center [1223, 560] width 268 height 293
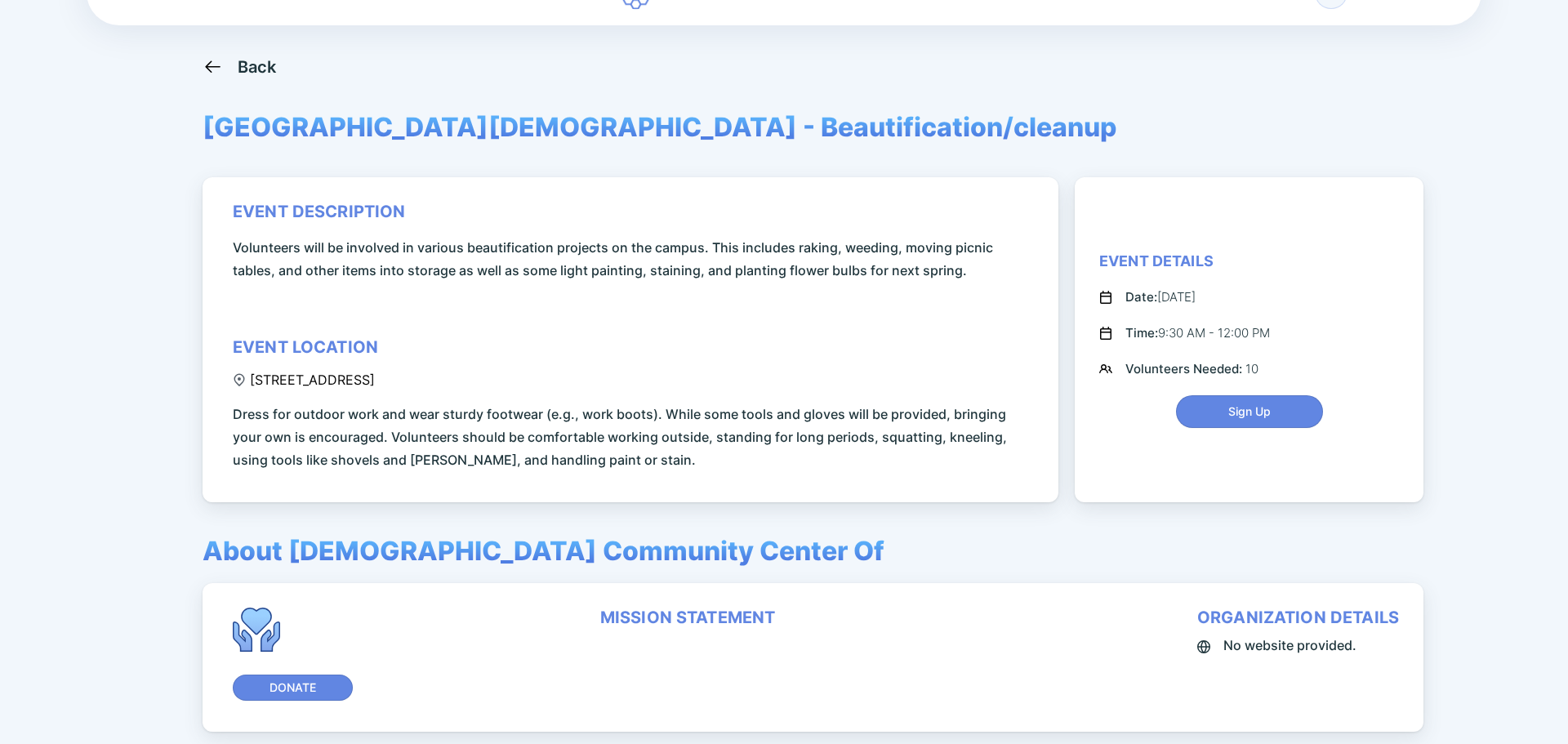
scroll to position [81, 0]
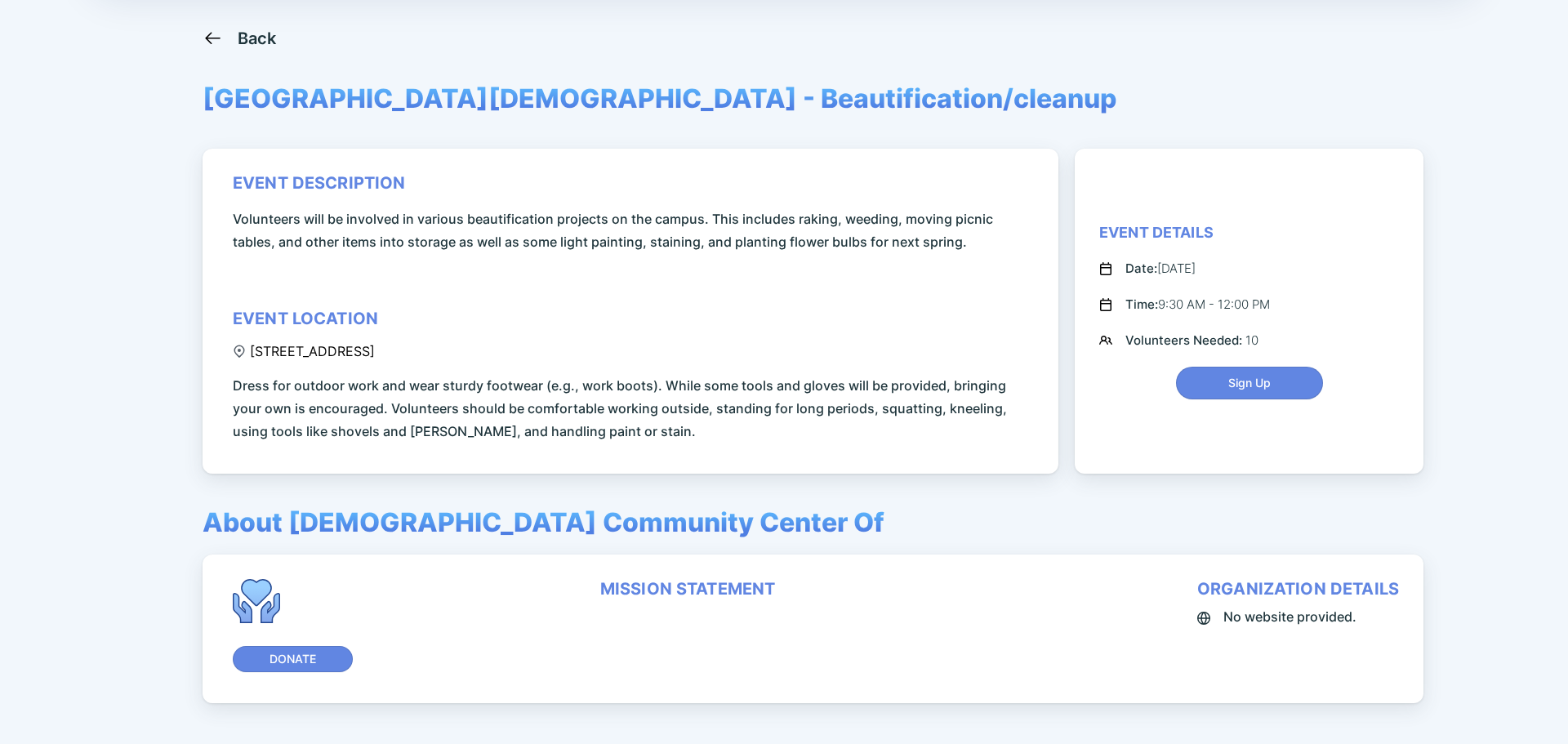
drag, startPoint x: 958, startPoint y: 552, endPoint x: 958, endPoint y: 540, distance: 12.0
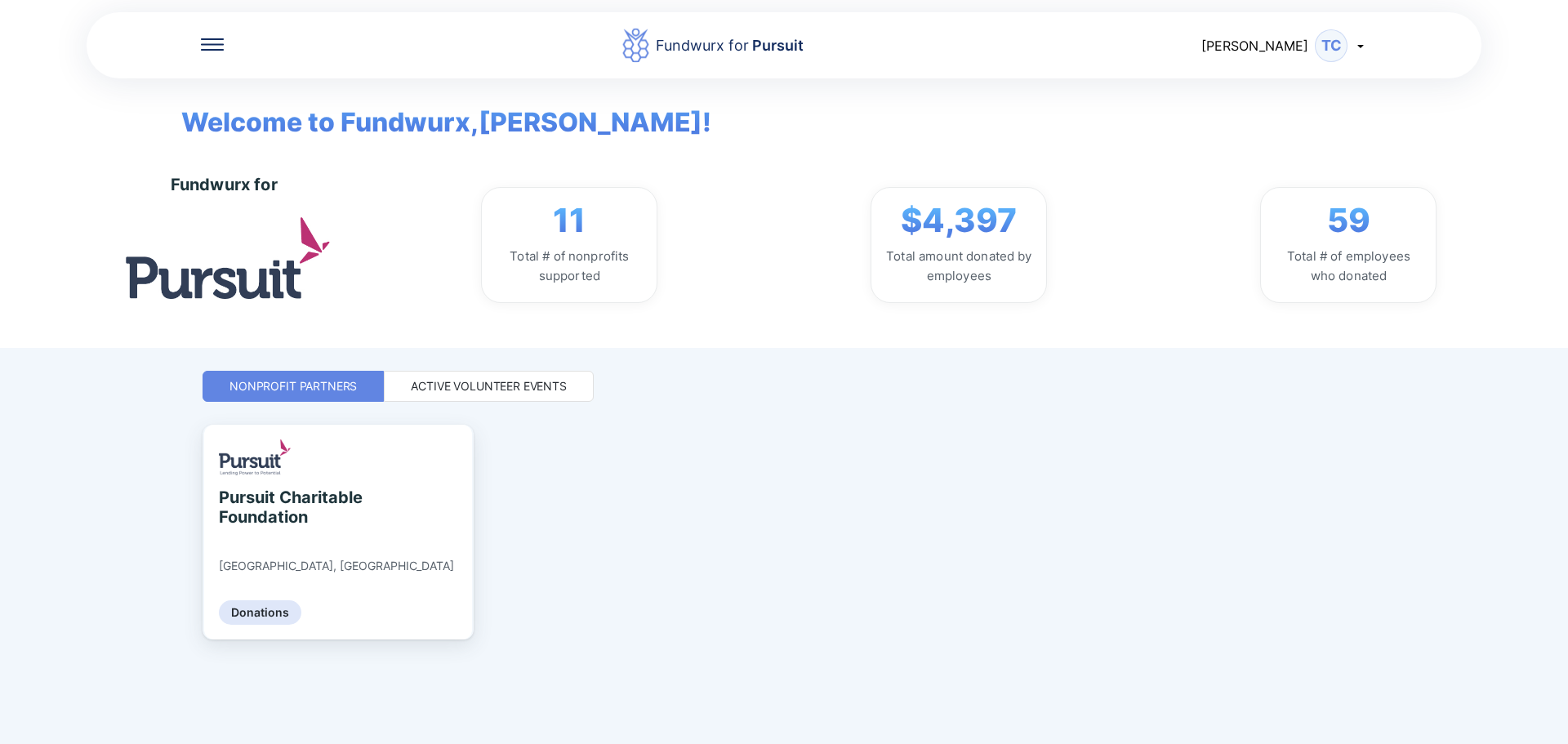
click at [427, 385] on div "Active Volunteer Events" at bounding box center [489, 386] width 156 height 16
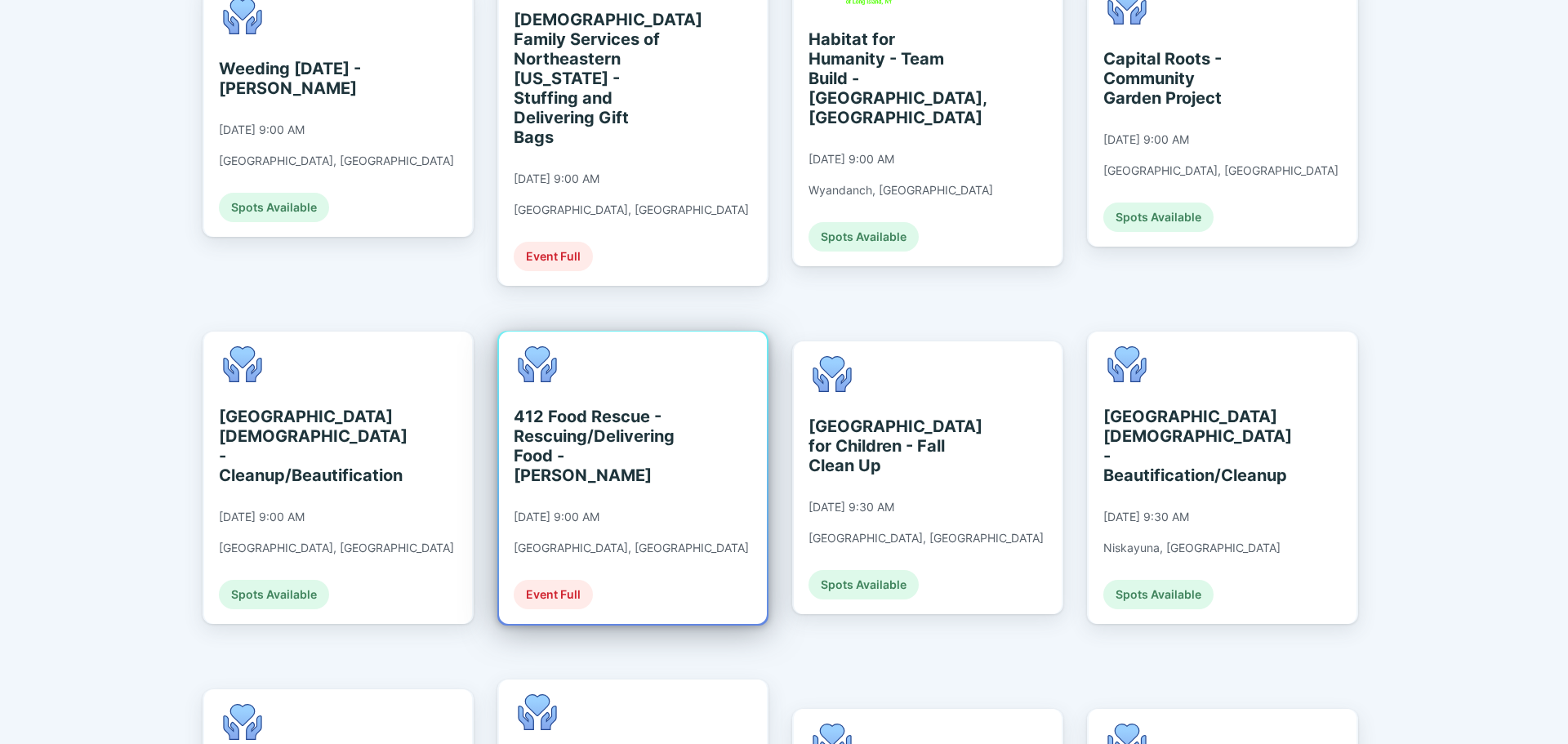
scroll to position [572, 0]
